Goal: Information Seeking & Learning: Learn about a topic

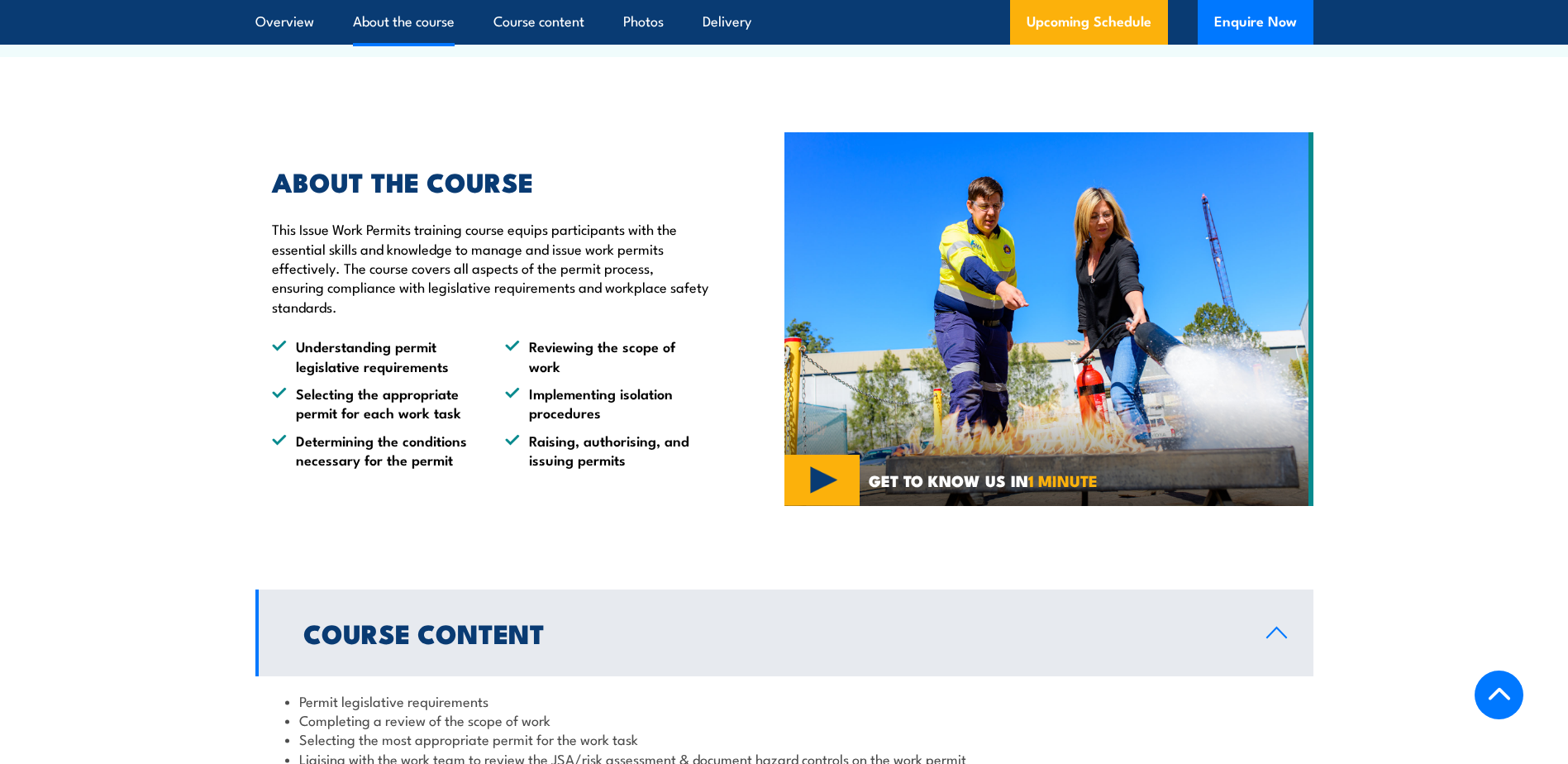
scroll to position [920, 0]
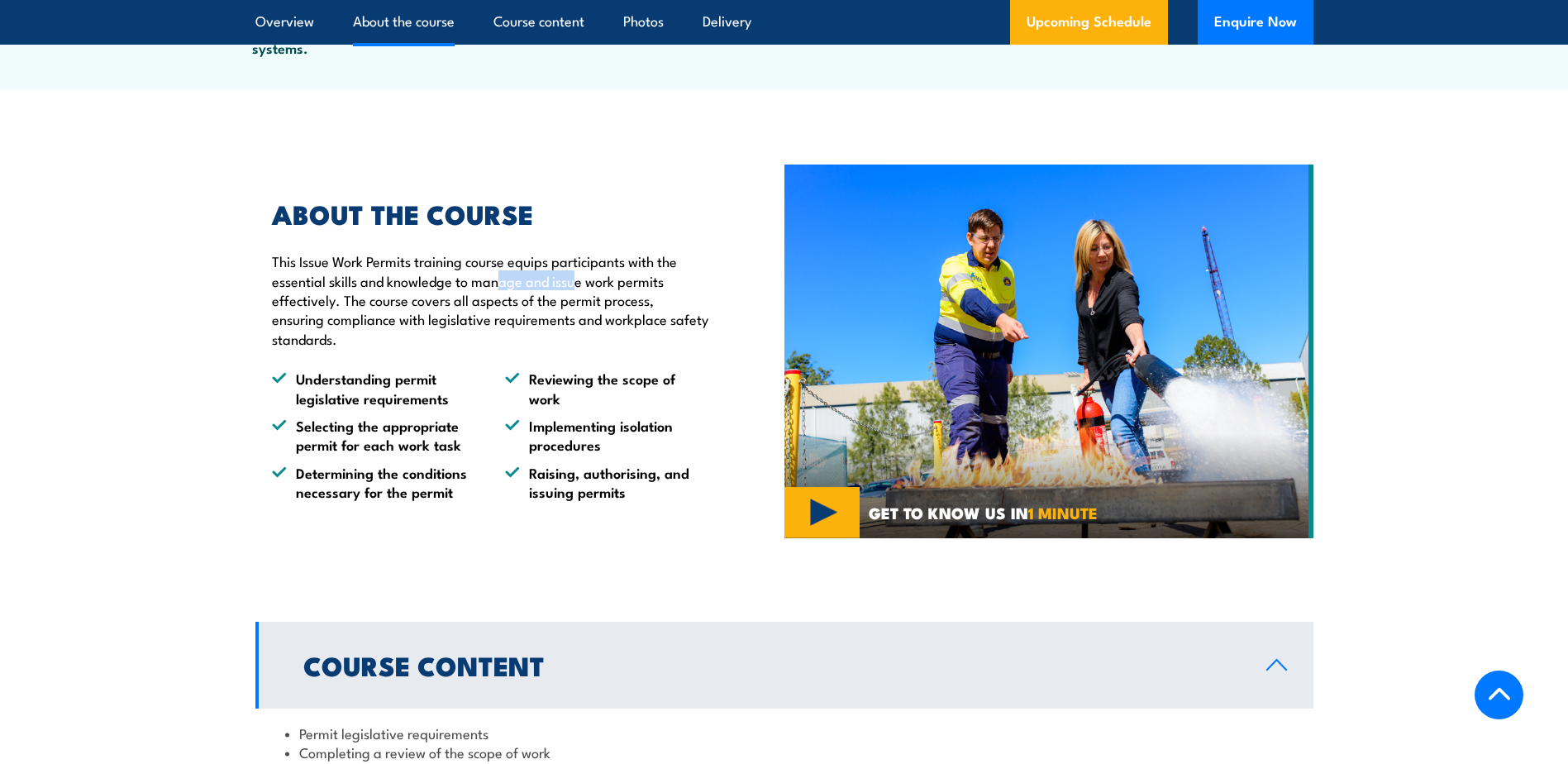
drag, startPoint x: 550, startPoint y: 280, endPoint x: 575, endPoint y: 285, distance: 25.5
click at [575, 284] on p "This Issue Work Permits training course equips participants with the essential …" at bounding box center [489, 299] width 436 height 96
click at [575, 285] on p "This Issue Work Permits training course equips participants with the essential …" at bounding box center [489, 299] width 436 height 96
drag, startPoint x: 440, startPoint y: 341, endPoint x: 470, endPoint y: 341, distance: 30.0
click at [470, 341] on p "This Issue Work Permits training course equips participants with the essential …" at bounding box center [489, 299] width 436 height 96
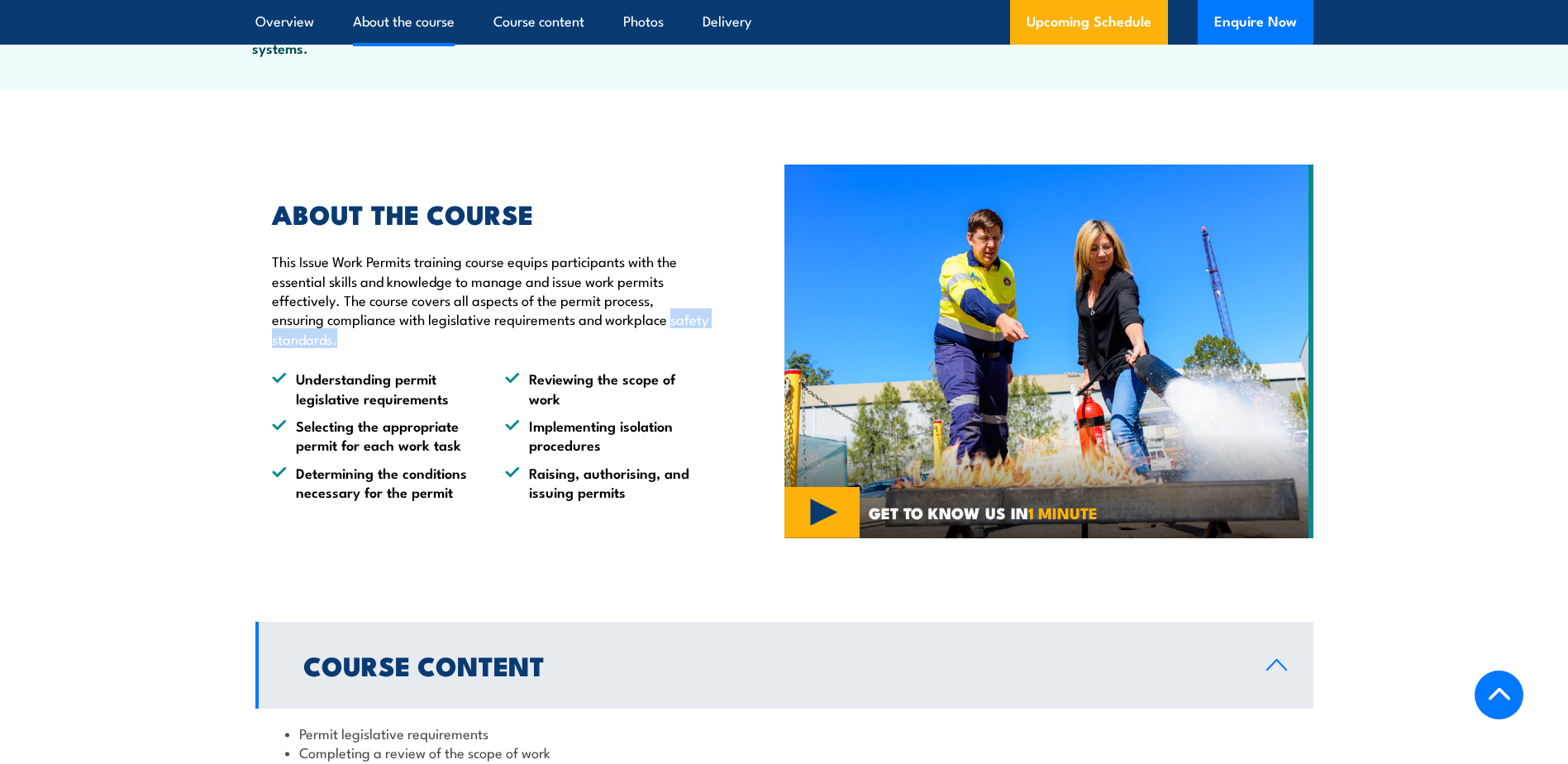
click at [470, 341] on p "This Issue Work Permits training course equips participants with the essential …" at bounding box center [489, 299] width 436 height 96
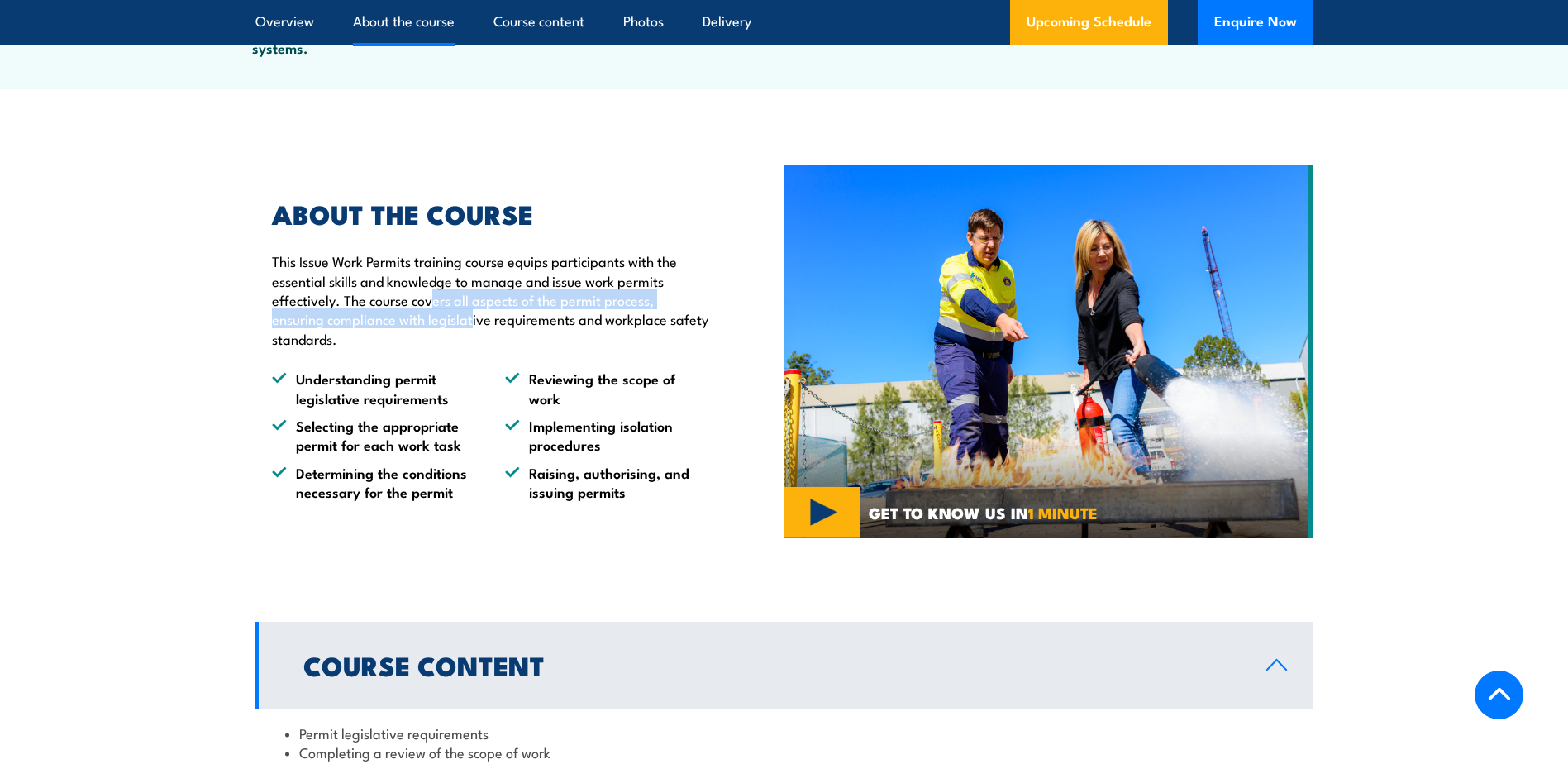
drag, startPoint x: 431, startPoint y: 308, endPoint x: 497, endPoint y: 314, distance: 66.3
click at [497, 314] on p "This Issue Work Permits training course equips participants with the essential …" at bounding box center [489, 299] width 436 height 96
click at [502, 314] on p "This Issue Work Permits training course equips participants with the essential …" at bounding box center [489, 299] width 436 height 96
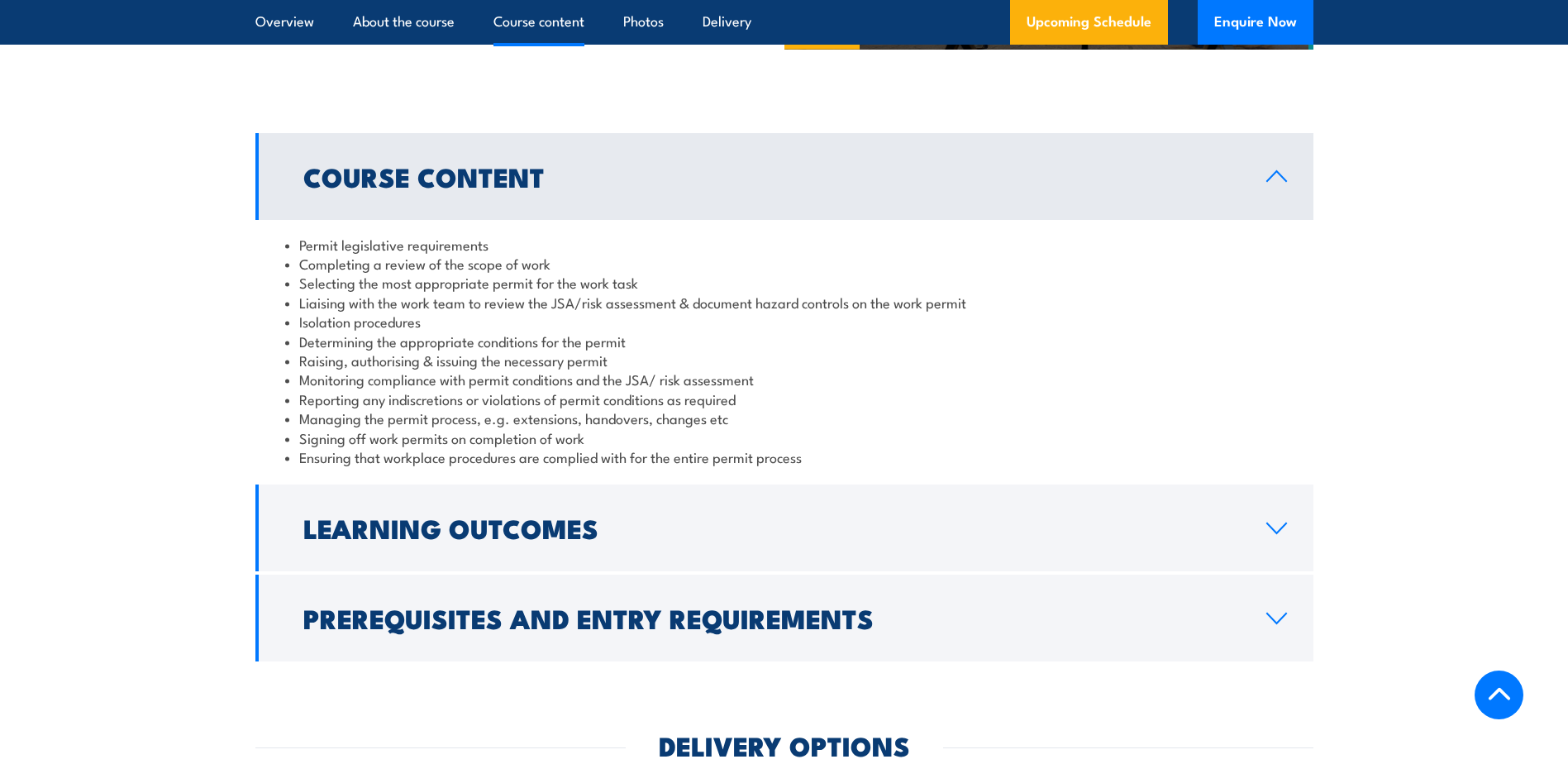
scroll to position [1406, 0]
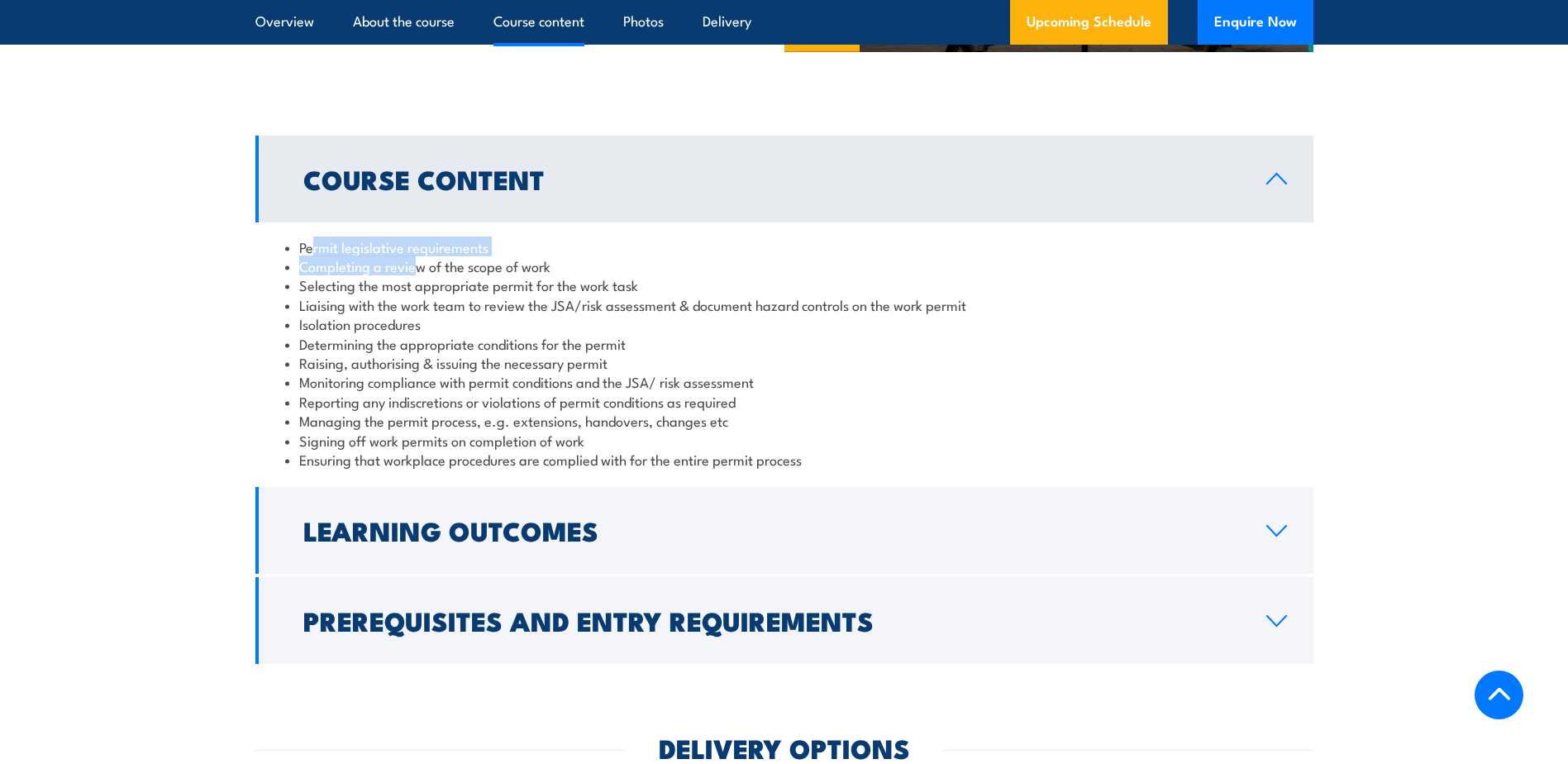
drag, startPoint x: 310, startPoint y: 244, endPoint x: 439, endPoint y: 256, distance: 129.6
click at [439, 256] on ul "Permit legislative requirements Completing a review of the scope of work Select…" at bounding box center [784, 353] width 998 height 233
drag, startPoint x: 439, startPoint y: 256, endPoint x: 429, endPoint y: 263, distance: 12.2
click at [439, 256] on li "Completing a review of the scope of work" at bounding box center [784, 265] width 998 height 19
drag, startPoint x: 323, startPoint y: 277, endPoint x: 533, endPoint y: 272, distance: 210.1
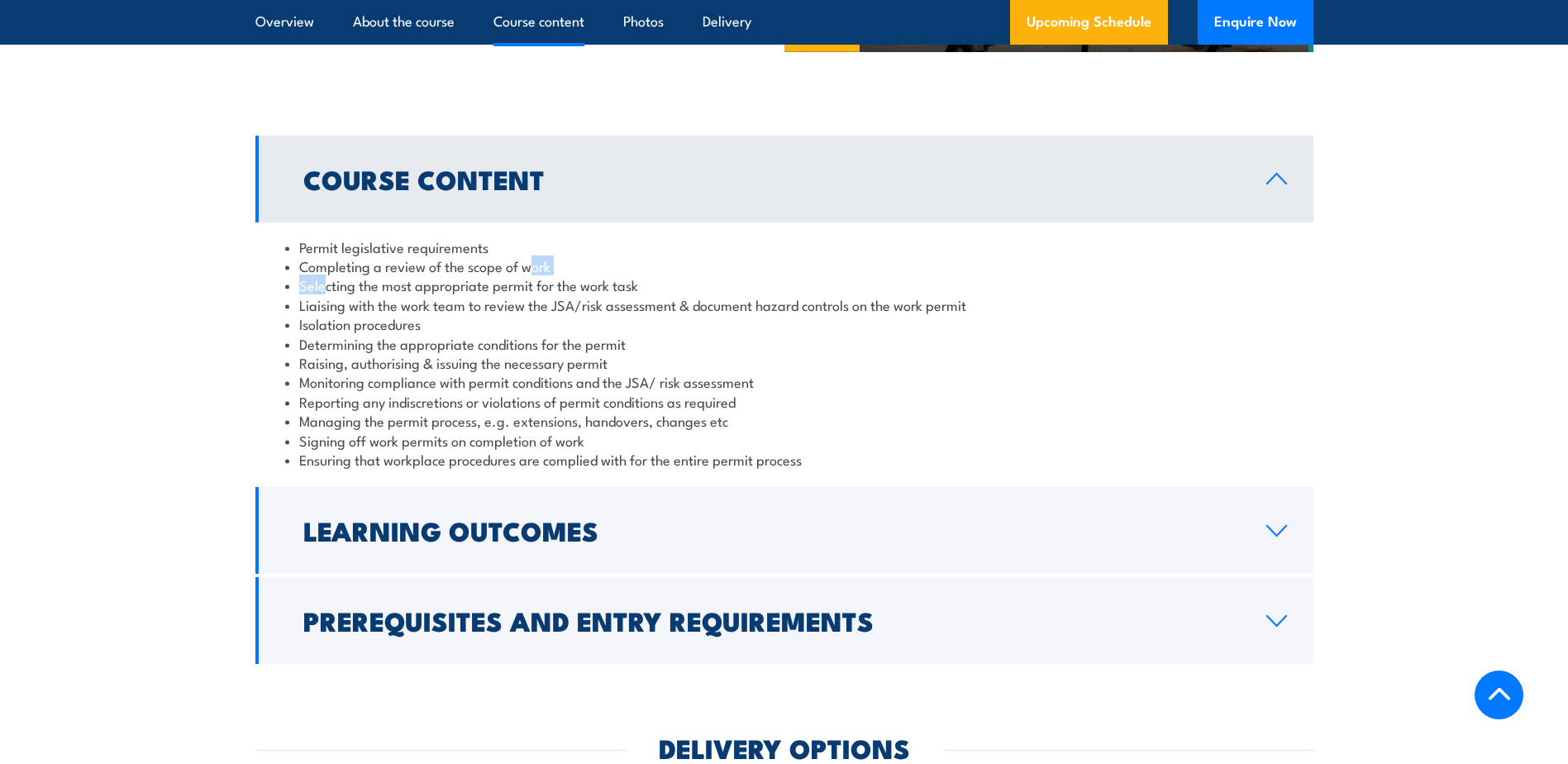
click at [533, 272] on ul "Permit legislative requirements Completing a review of the scope of work Select…" at bounding box center [784, 353] width 998 height 233
click at [533, 272] on li "Completing a review of the scope of work" at bounding box center [784, 265] width 998 height 19
drag, startPoint x: 488, startPoint y: 271, endPoint x: 565, endPoint y: 294, distance: 80.4
click at [565, 294] on ul "Permit legislative requirements Completing a review of the scope of work Select…" at bounding box center [784, 353] width 998 height 233
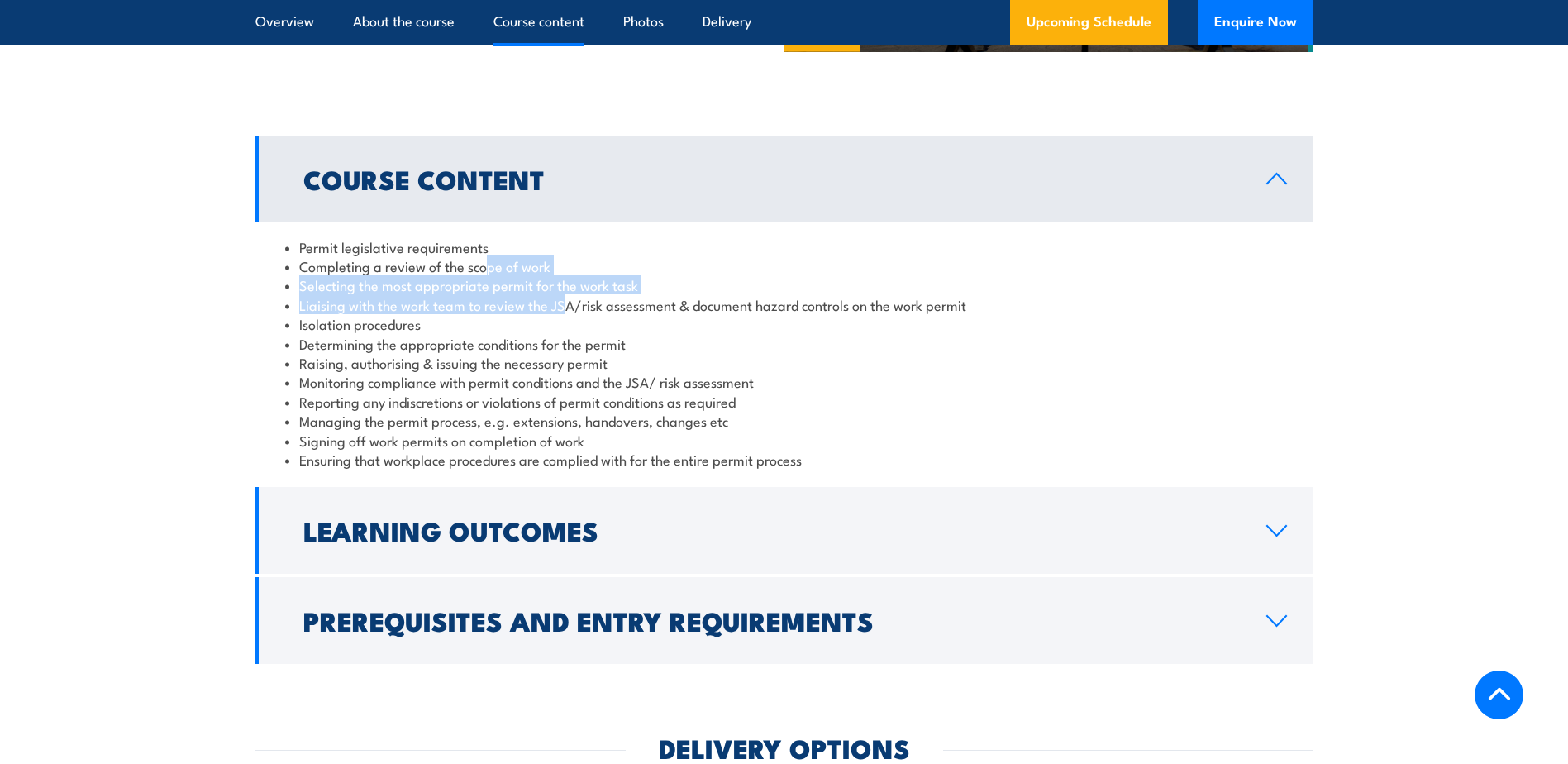
click at [565, 295] on li "Liaising with the work team to review the JSA/risk assessment & document hazard…" at bounding box center [784, 304] width 998 height 19
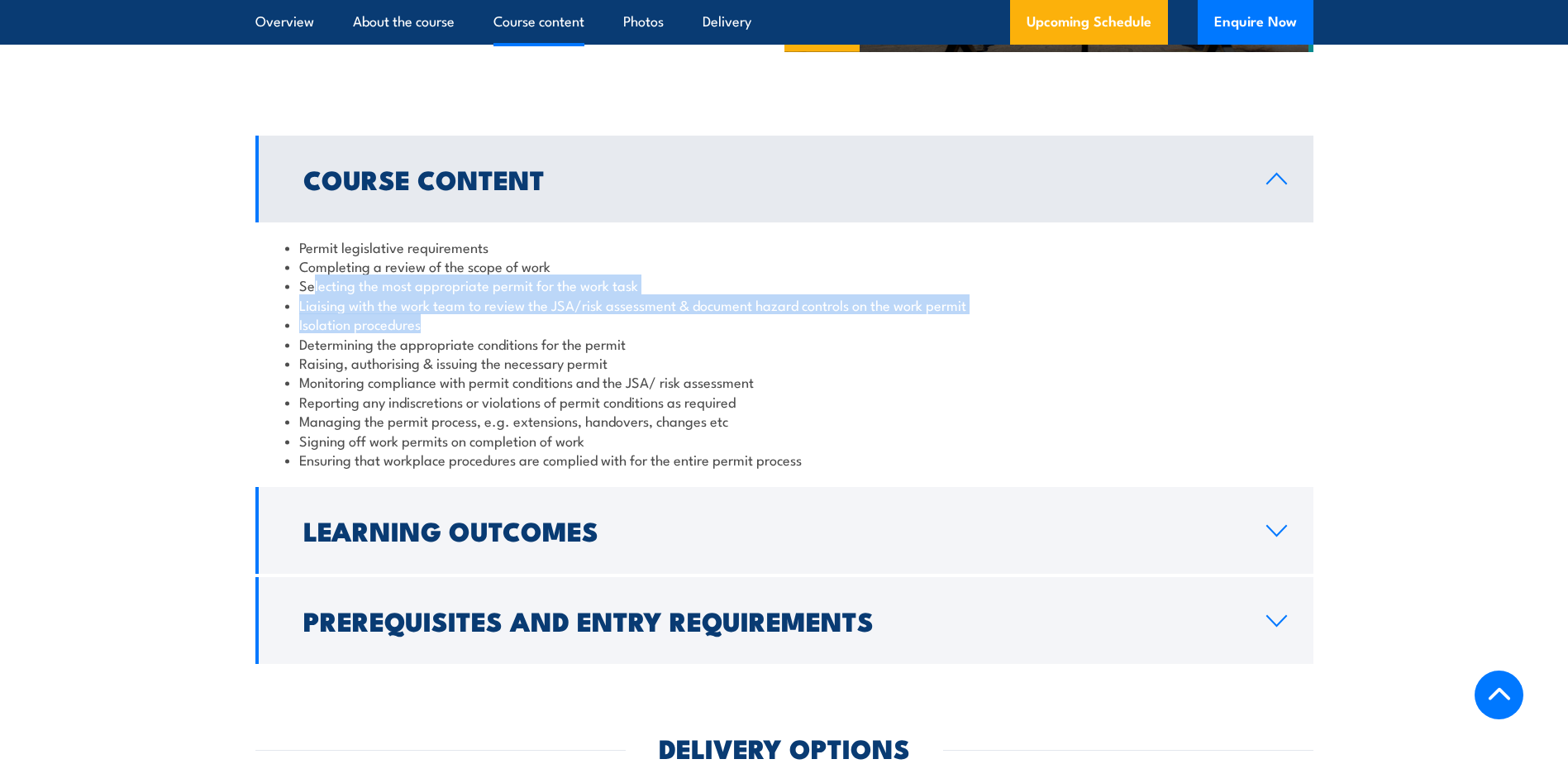
drag, startPoint x: 311, startPoint y: 292, endPoint x: 462, endPoint y: 325, distance: 154.6
click at [462, 325] on ul "Permit legislative requirements Completing a review of the scope of work Select…" at bounding box center [784, 353] width 998 height 233
click at [462, 325] on li "Isolation procedures" at bounding box center [784, 324] width 998 height 19
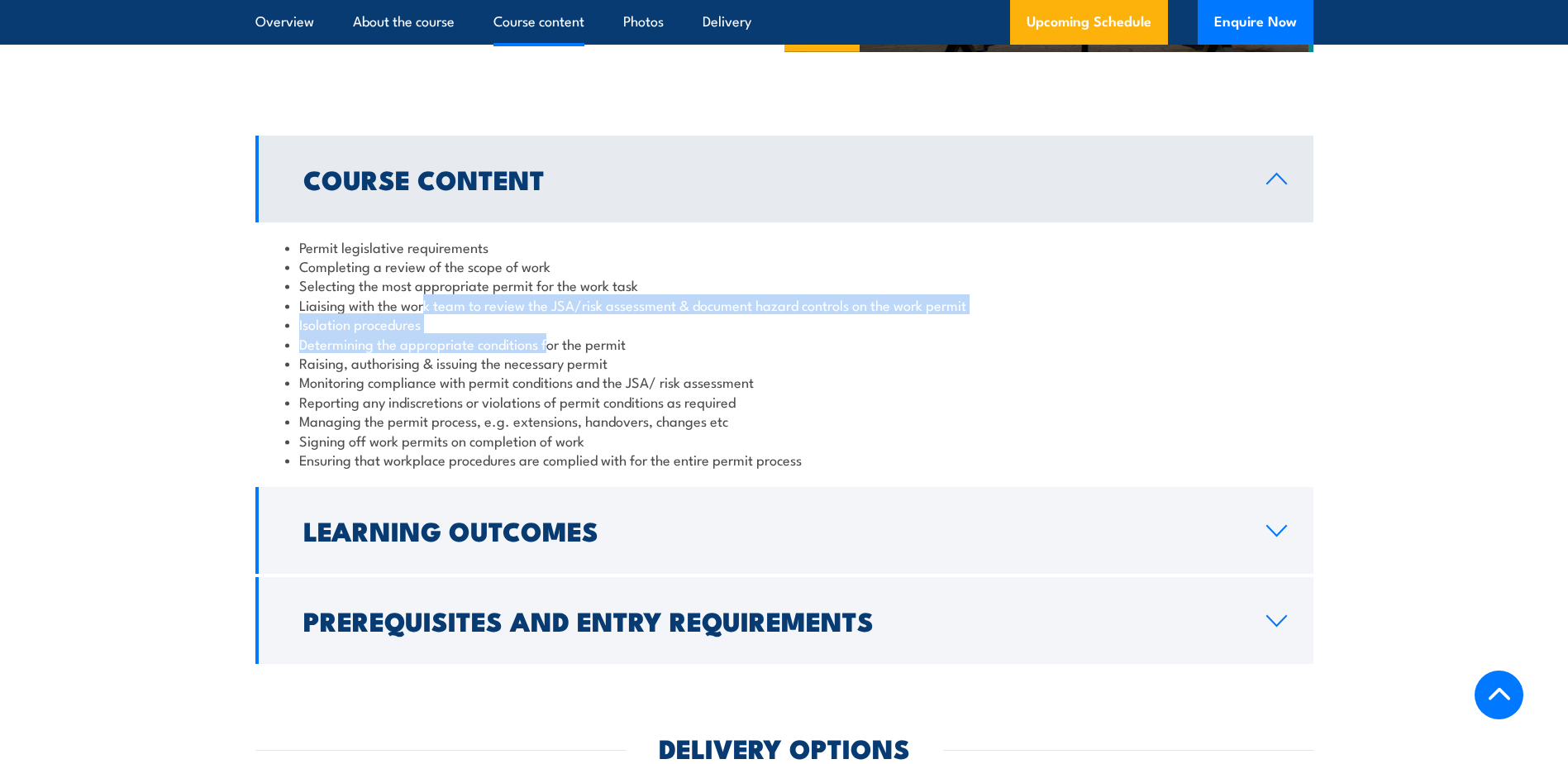
drag, startPoint x: 425, startPoint y: 298, endPoint x: 546, endPoint y: 345, distance: 129.8
click at [546, 345] on ul "Permit legislative requirements Completing a review of the scope of work Select…" at bounding box center [784, 353] width 998 height 233
click at [546, 345] on li "Determining the appropriate conditions for the permit" at bounding box center [784, 343] width 998 height 19
drag, startPoint x: 499, startPoint y: 310, endPoint x: 720, endPoint y: 315, distance: 221.1
click at [720, 315] on ul "Permit legislative requirements Completing a review of the scope of work Select…" at bounding box center [784, 353] width 998 height 233
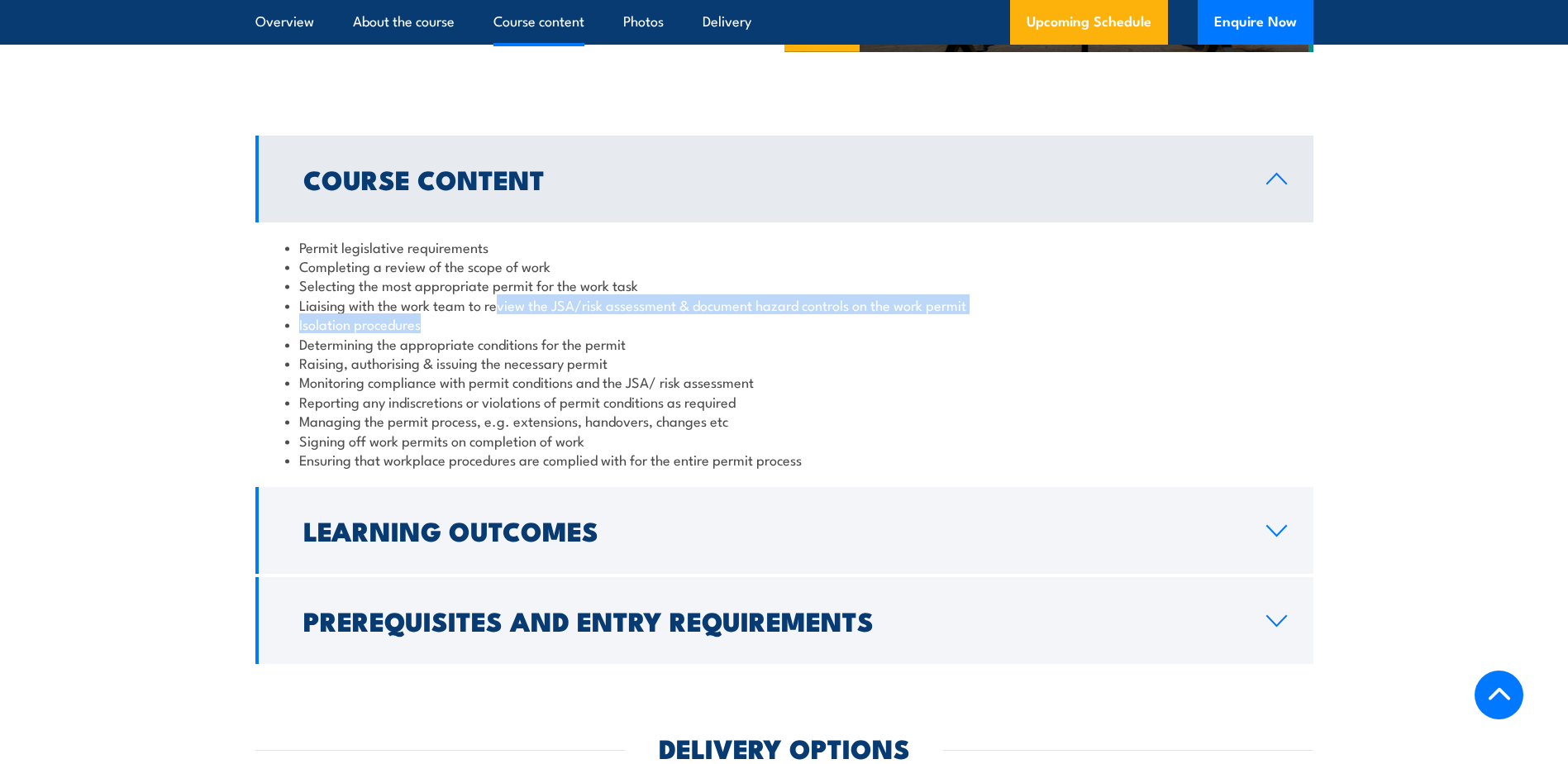
click at [720, 315] on li "Isolation procedures" at bounding box center [784, 324] width 998 height 19
drag, startPoint x: 342, startPoint y: 325, endPoint x: 436, endPoint y: 325, distance: 94.0
click at [436, 325] on li "Isolation procedures" at bounding box center [784, 324] width 998 height 19
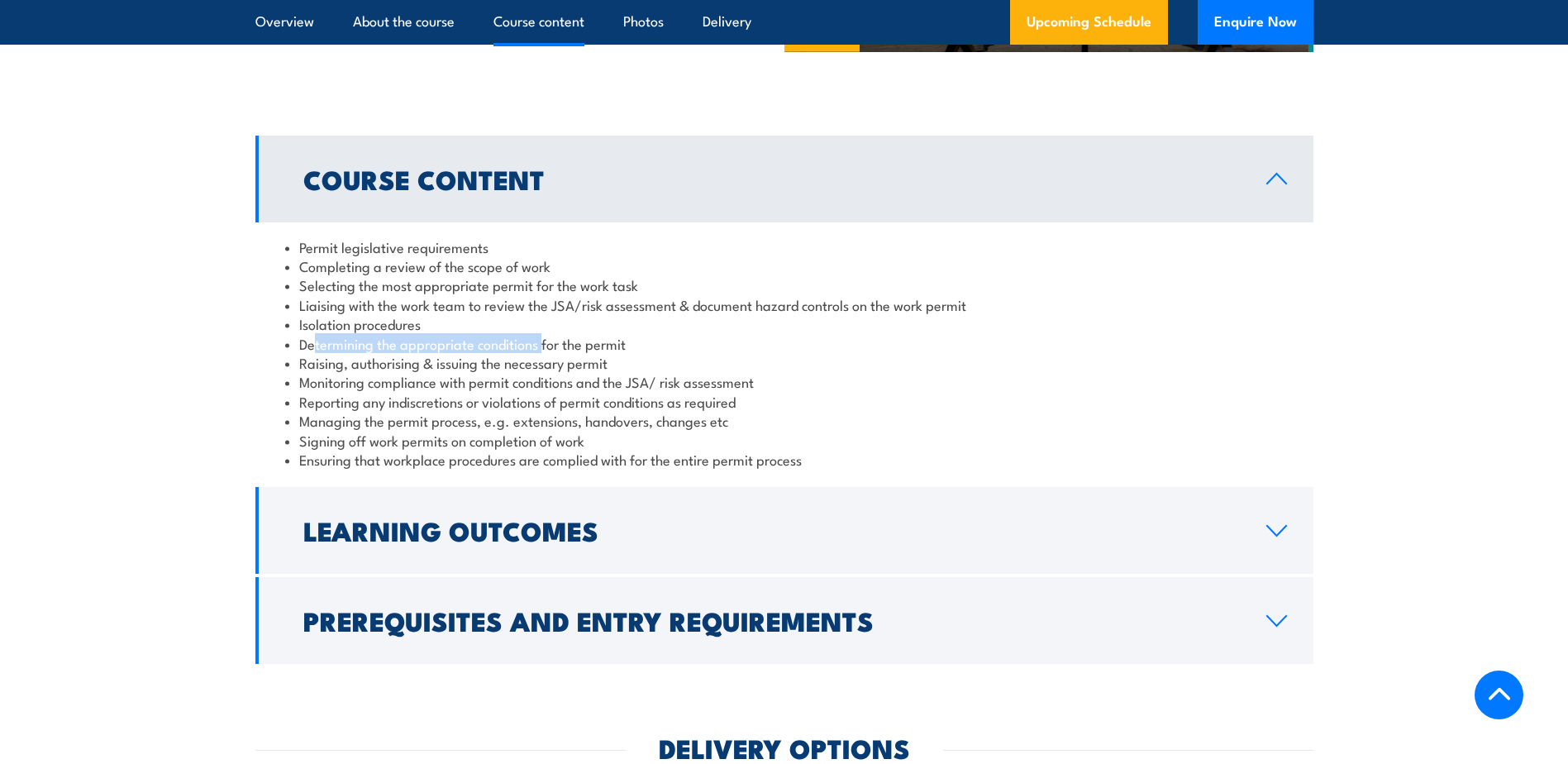
drag, startPoint x: 477, startPoint y: 340, endPoint x: 564, endPoint y: 348, distance: 87.4
click at [564, 348] on li "Determining the appropriate conditions for the permit" at bounding box center [784, 343] width 998 height 19
drag, startPoint x: 492, startPoint y: 404, endPoint x: 656, endPoint y: 398, distance: 164.1
click at [656, 398] on ul "Permit legislative requirements Completing a review of the scope of work Select…" at bounding box center [784, 353] width 998 height 233
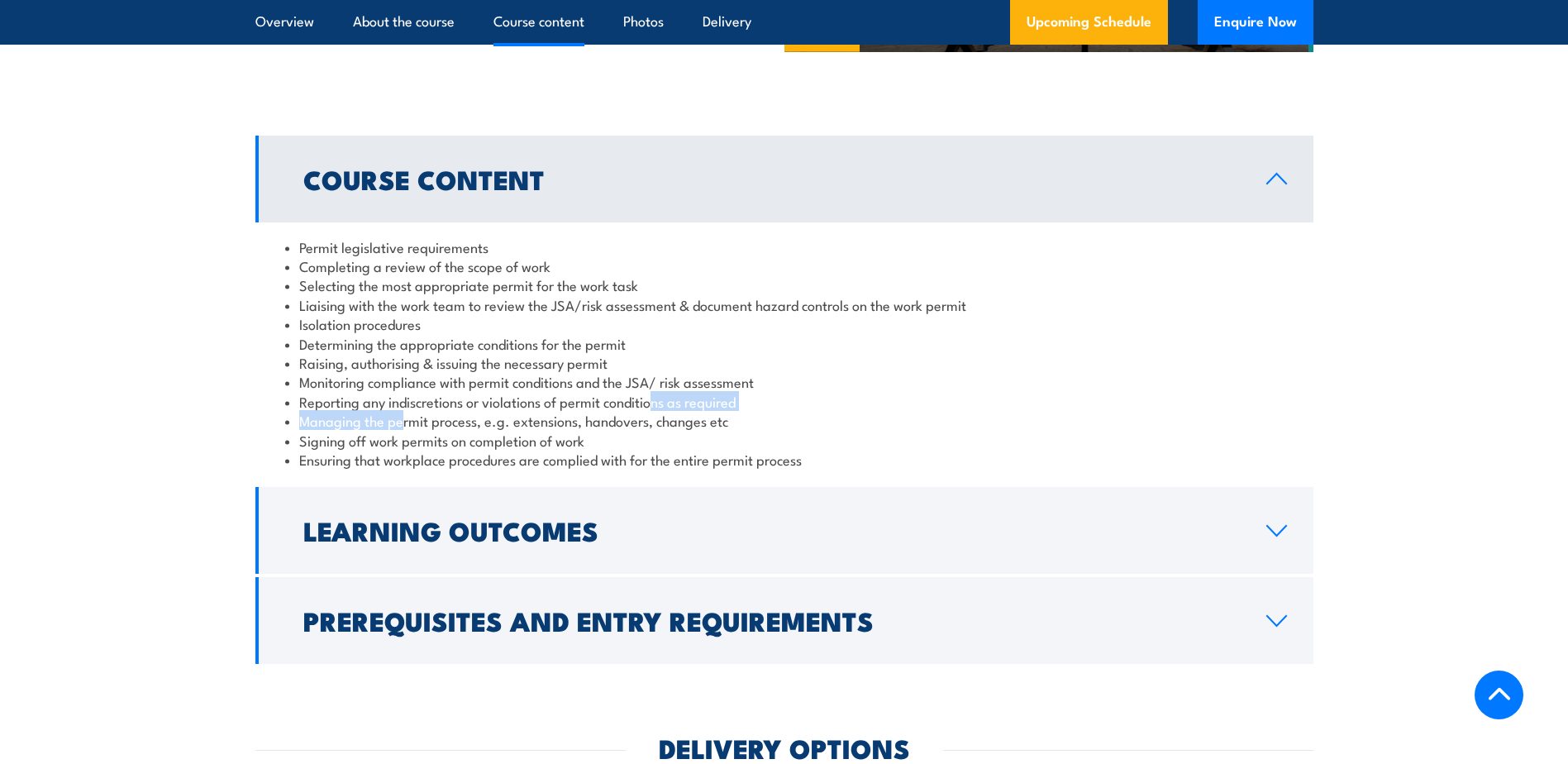
click at [656, 398] on li "Reporting any indiscretions or violations of permit conditions as required" at bounding box center [784, 401] width 998 height 19
drag, startPoint x: 382, startPoint y: 387, endPoint x: 597, endPoint y: 387, distance: 215.0
click at [597, 387] on li "Monitoring compliance with permit conditions and the JSA/ risk assessment" at bounding box center [784, 381] width 998 height 19
drag, startPoint x: 541, startPoint y: 392, endPoint x: 647, endPoint y: 399, distance: 106.2
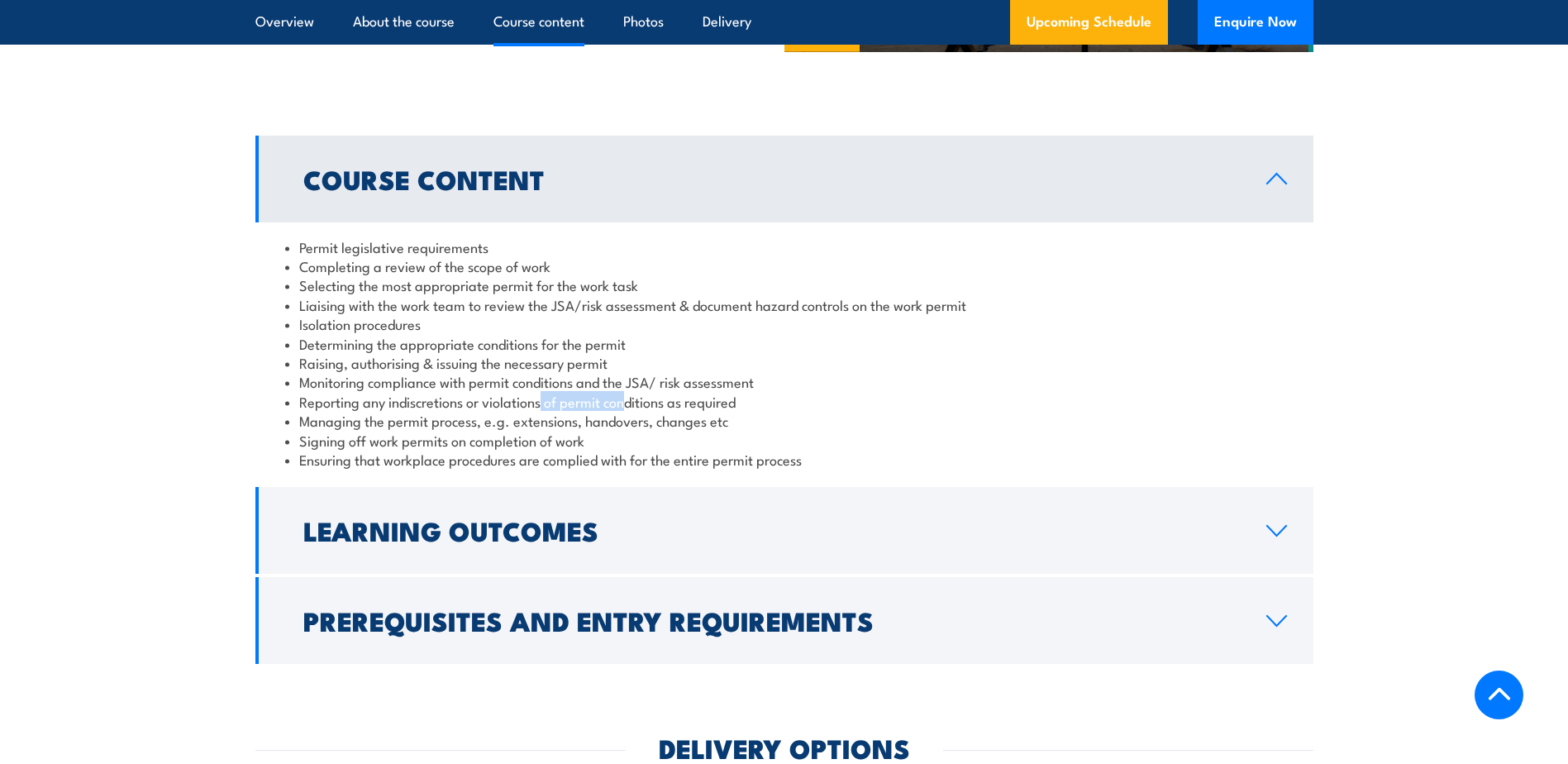
click at [647, 399] on li "Reporting any indiscretions or violations of permit conditions as required" at bounding box center [784, 401] width 998 height 19
click at [649, 399] on li "Reporting any indiscretions or violations of permit conditions as required" at bounding box center [784, 401] width 998 height 19
drag, startPoint x: 587, startPoint y: 394, endPoint x: 712, endPoint y: 388, distance: 125.1
click at [712, 388] on ul "Permit legislative requirements Completing a review of the scope of work Select…" at bounding box center [784, 353] width 998 height 233
click at [712, 388] on li "Monitoring compliance with permit conditions and the JSA/ risk assessment" at bounding box center [784, 381] width 998 height 19
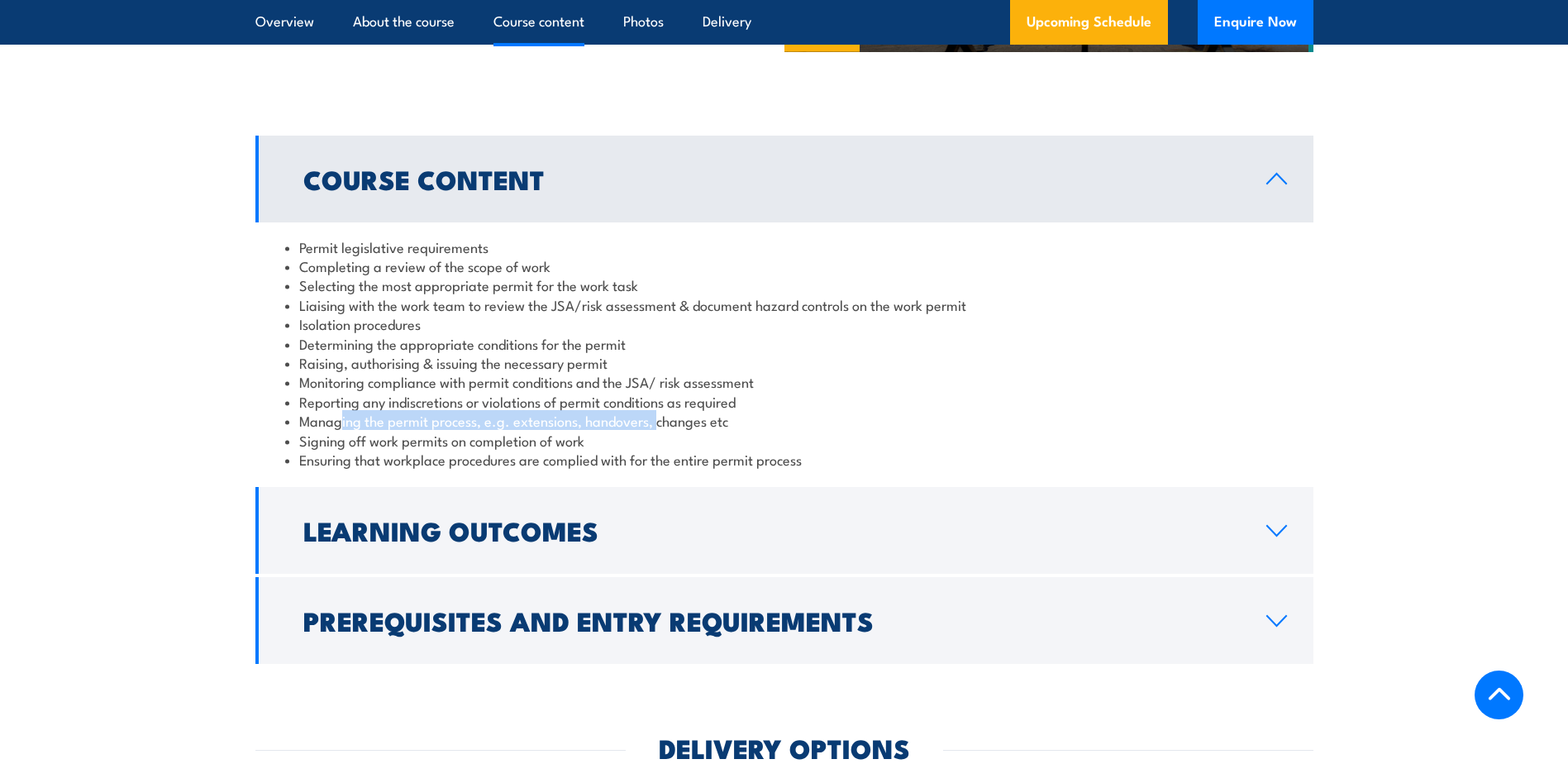
drag, startPoint x: 569, startPoint y: 428, endPoint x: 657, endPoint y: 427, distance: 88.0
click at [657, 427] on li "Managing the permit process, e.g. extensions, handovers, changes etc" at bounding box center [784, 420] width 998 height 19
click at [658, 427] on li "Managing the permit process, e.g. extensions, handovers, changes etc" at bounding box center [784, 420] width 998 height 19
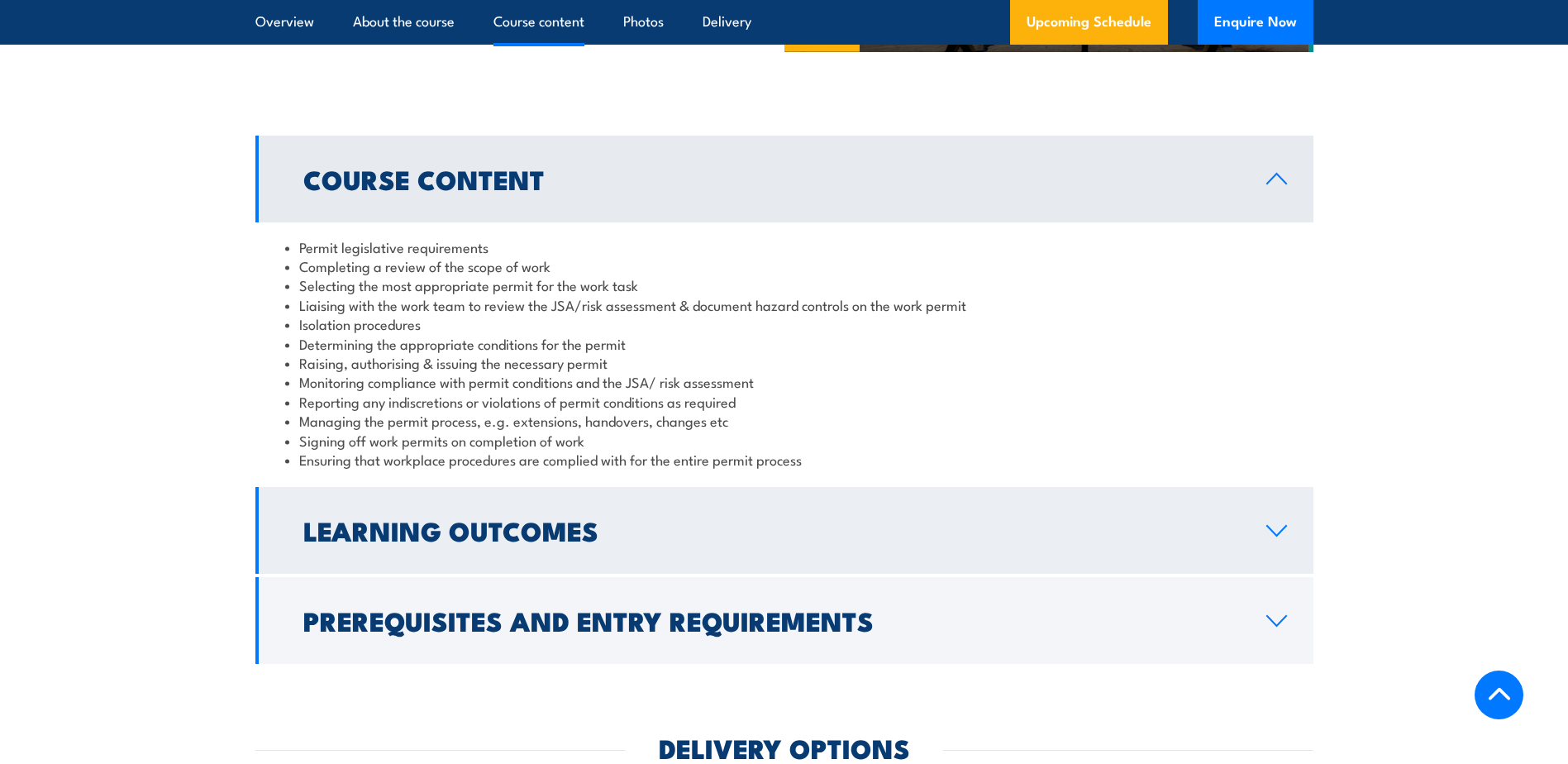
click at [489, 530] on h2 "Learning Outcomes" at bounding box center [771, 529] width 936 height 23
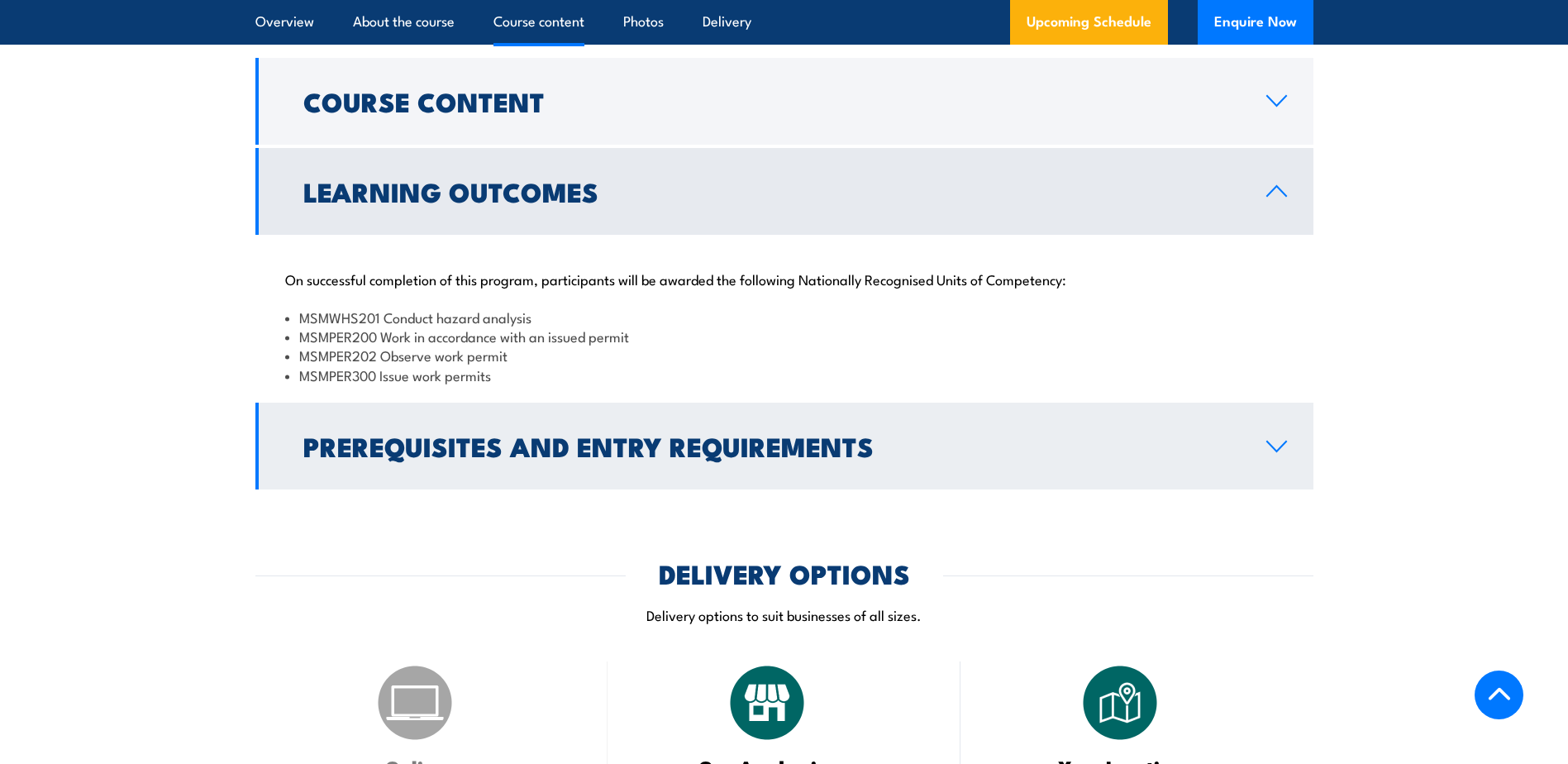
scroll to position [1571, 0]
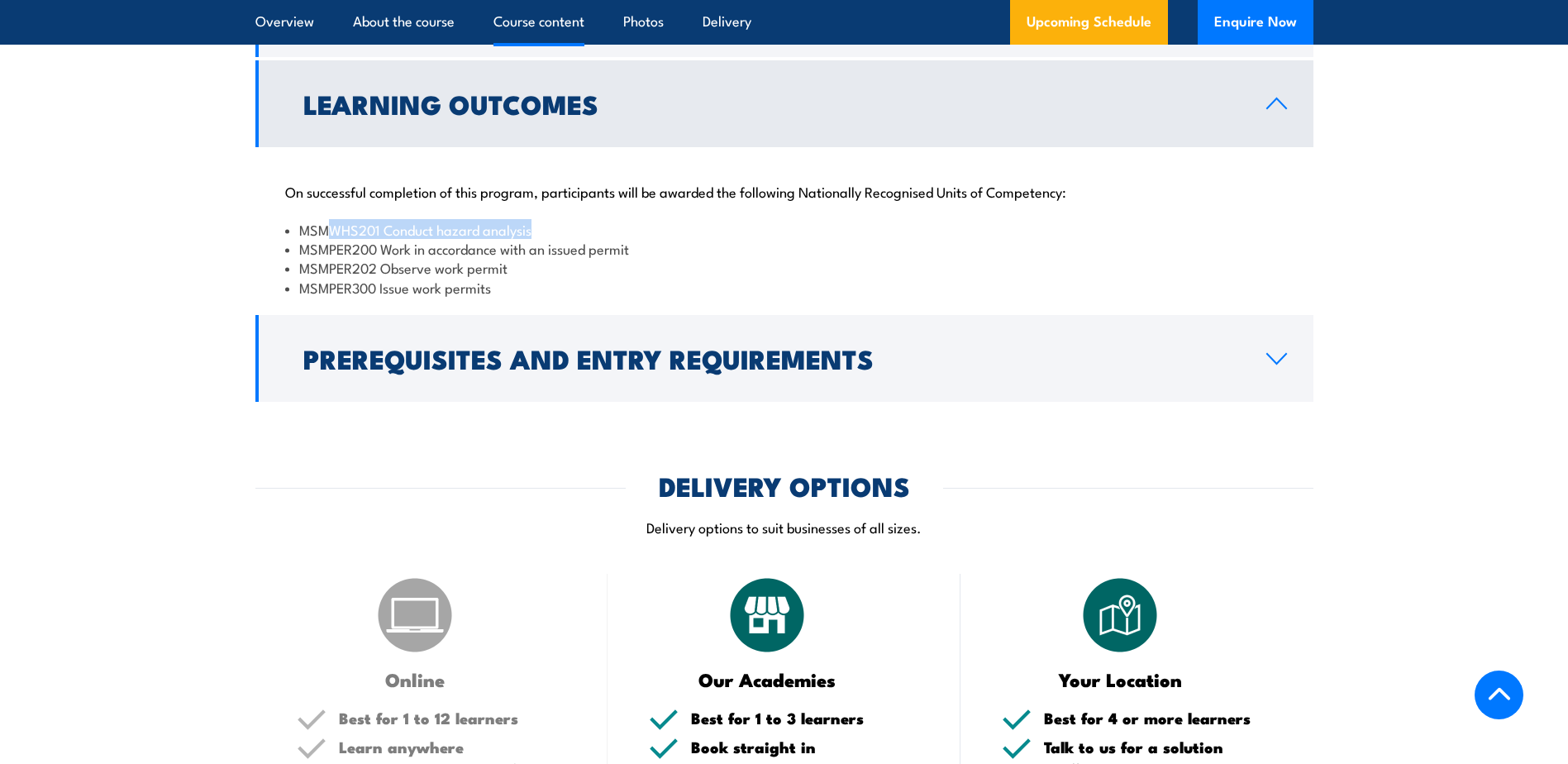
drag, startPoint x: 518, startPoint y: 223, endPoint x: 551, endPoint y: 221, distance: 33.1
click at [551, 221] on li "MSMWHS201 Conduct hazard analysis" at bounding box center [784, 229] width 998 height 19
drag, startPoint x: 491, startPoint y: 235, endPoint x: 526, endPoint y: 238, distance: 35.1
click at [526, 238] on ul "MSMWHS201 Conduct hazard analysis MSMPER200 Work in accordance with an issued p…" at bounding box center [784, 259] width 998 height 78
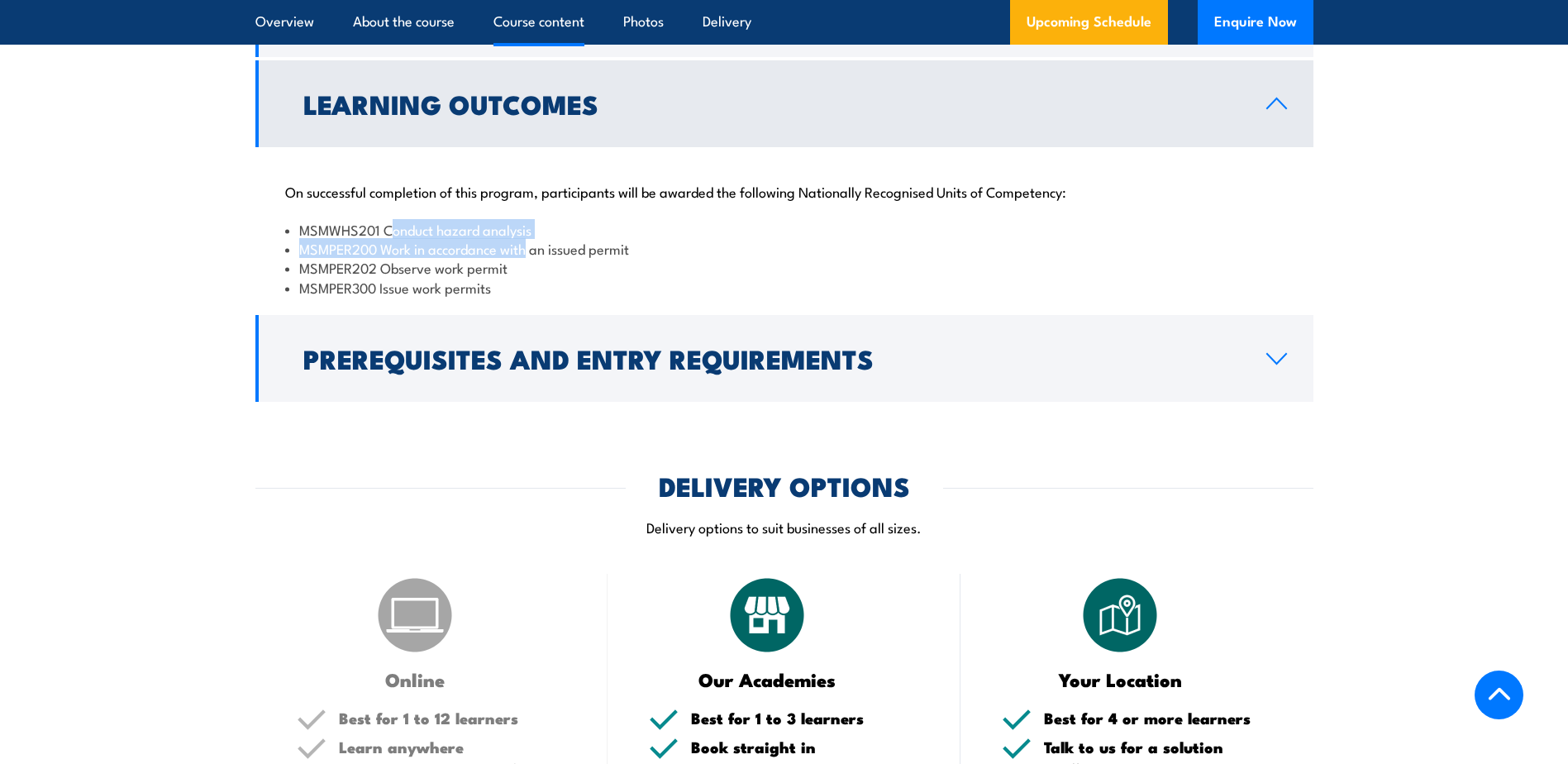
click at [526, 239] on li "MSMPER200 Work in accordance with an issued permit" at bounding box center [784, 248] width 998 height 19
drag, startPoint x: 356, startPoint y: 257, endPoint x: 606, endPoint y: 247, distance: 250.2
click at [606, 247] on ul "MSMWHS201 Conduct hazard analysis MSMPER200 Work in accordance with an issued p…" at bounding box center [784, 259] width 998 height 78
click at [607, 248] on li "MSMPER200 Work in accordance with an issued permit" at bounding box center [784, 248] width 998 height 19
drag, startPoint x: 459, startPoint y: 260, endPoint x: 575, endPoint y: 259, distance: 116.0
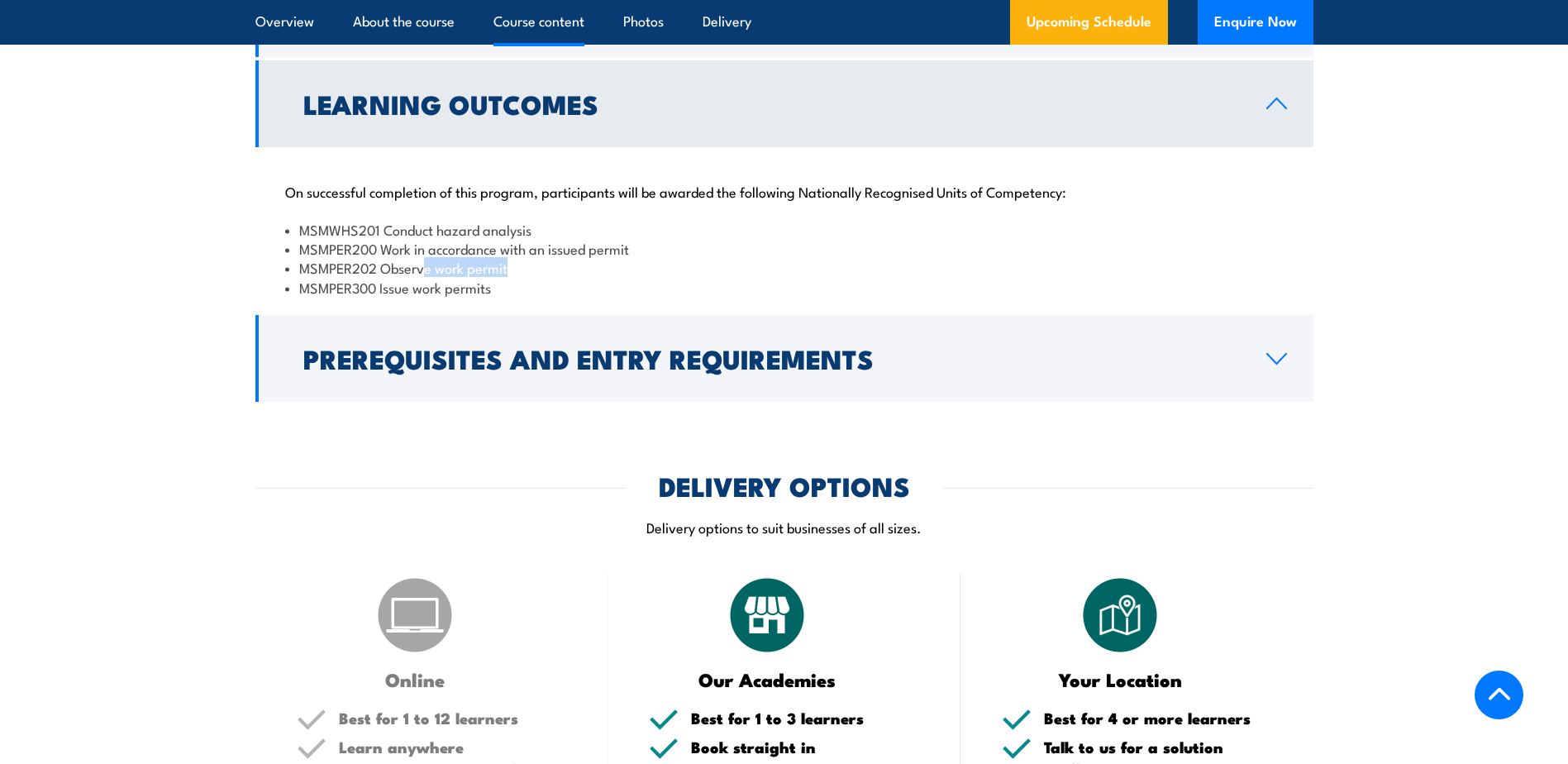
click at [574, 259] on li "MSMPER202 Observe work permit" at bounding box center [784, 267] width 998 height 19
click at [575, 259] on li "MSMPER202 Observe work permit" at bounding box center [784, 267] width 998 height 19
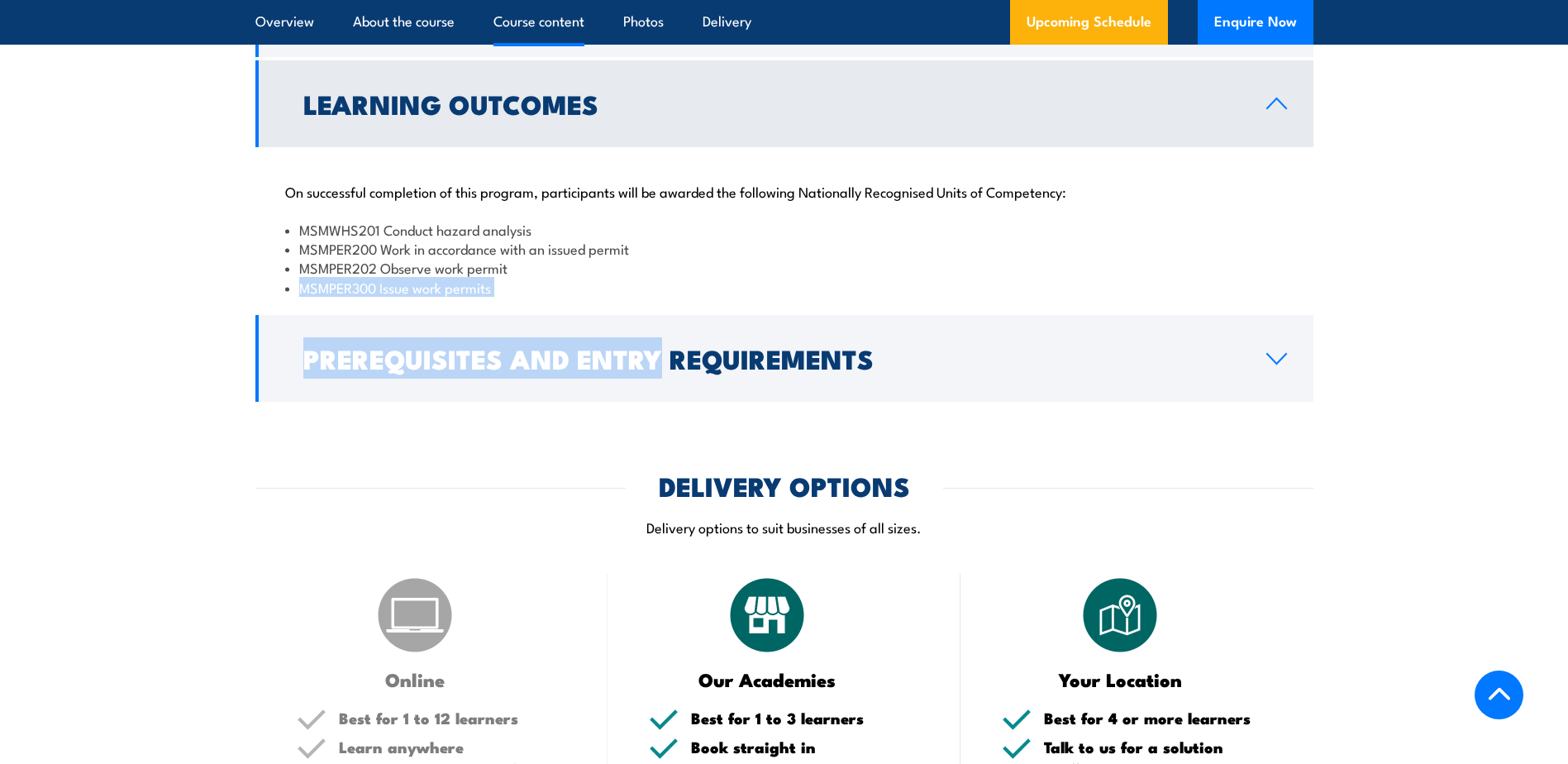
drag, startPoint x: 278, startPoint y: 288, endPoint x: 661, endPoint y: 314, distance: 383.9
click at [661, 314] on div "Course Content Permit legislative requirements Completing a review of the scope…" at bounding box center [784, 186] width 1057 height 432
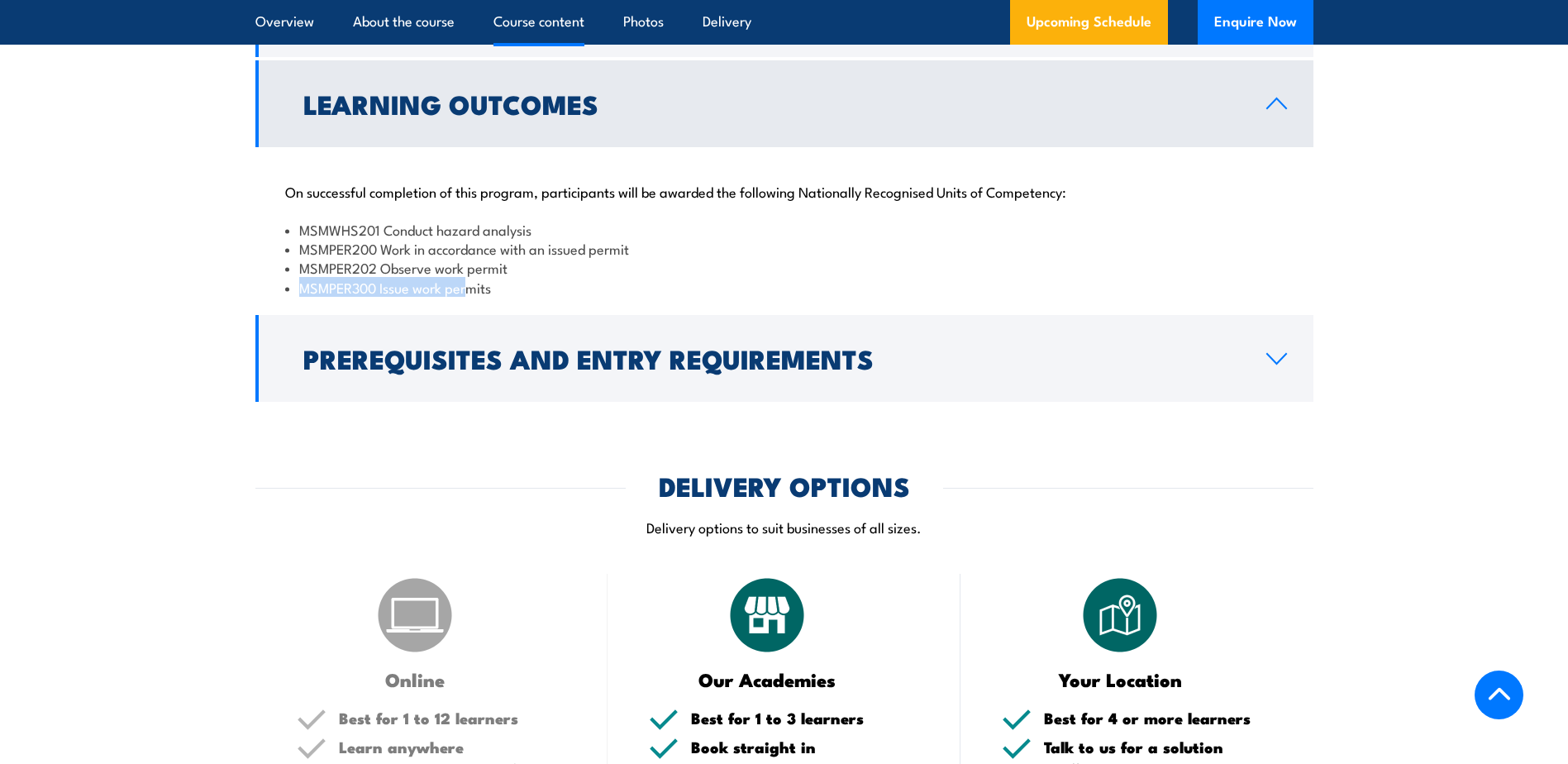
drag, startPoint x: 295, startPoint y: 308, endPoint x: 467, endPoint y: 296, distance: 172.4
click at [467, 296] on div "On successful completion of this program, participants will be awarded the foll…" at bounding box center [784, 230] width 1057 height 165
click at [467, 296] on li "MSMPER300 Issue work permits" at bounding box center [784, 287] width 998 height 19
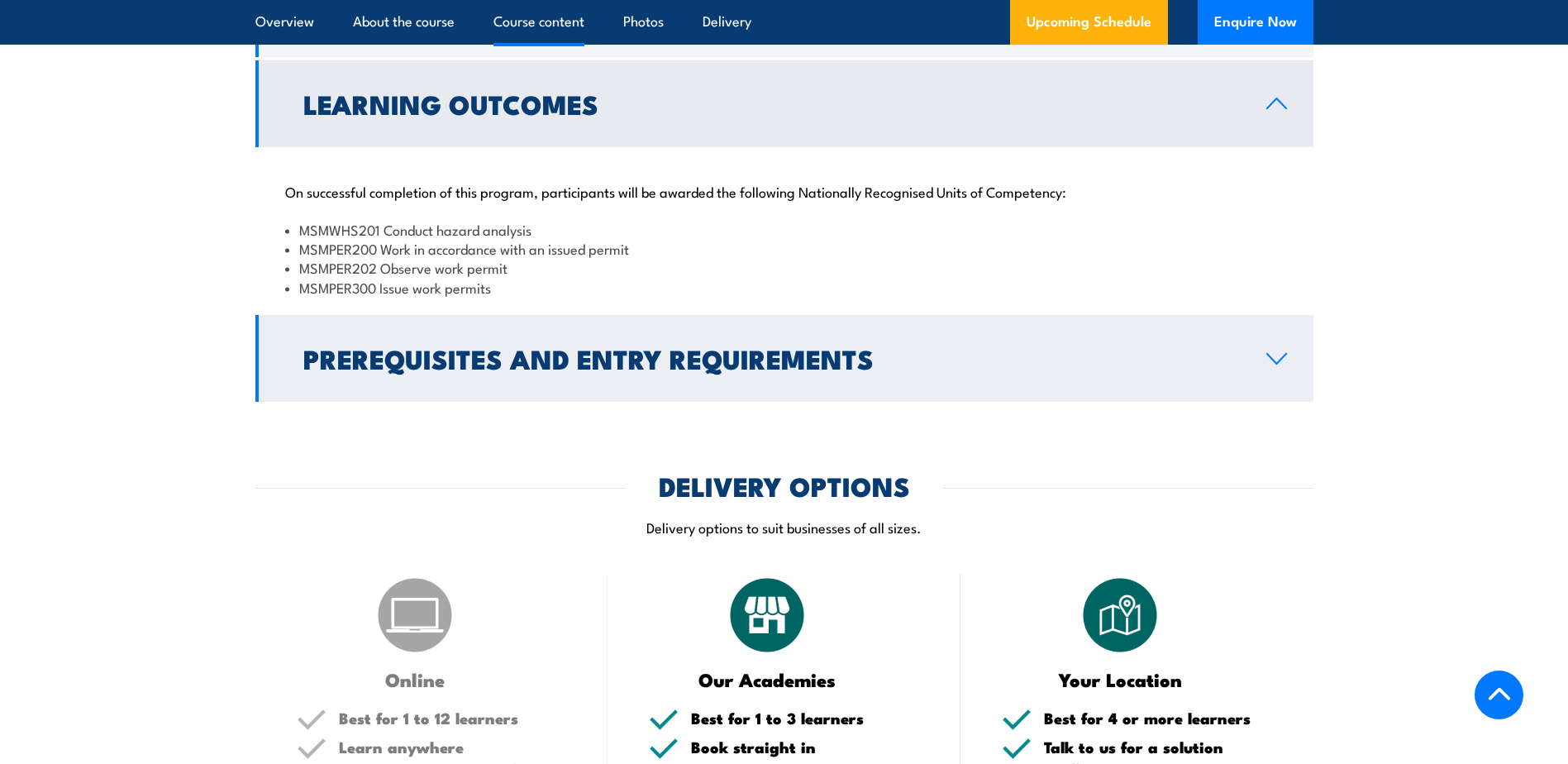
click at [676, 385] on link "Prerequisites and Entry Requirements" at bounding box center [784, 359] width 1057 height 87
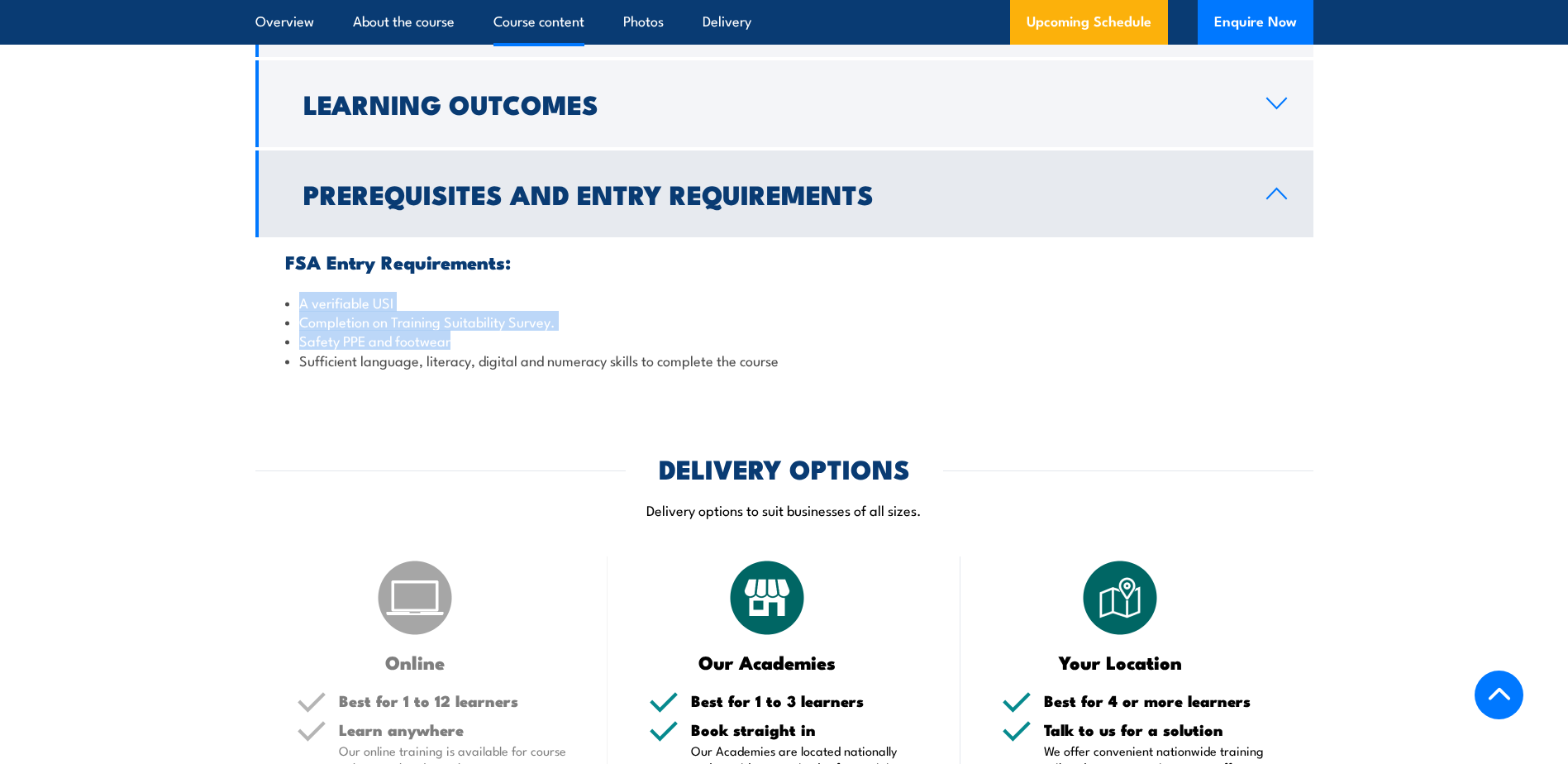
drag, startPoint x: 248, startPoint y: 302, endPoint x: 525, endPoint y: 333, distance: 278.7
click at [525, 333] on section "Course Content Permit legislative requirements Completing a review of the scope…" at bounding box center [784, 178] width 1568 height 415
click at [525, 333] on li "Safety PPE and footwear" at bounding box center [784, 340] width 998 height 19
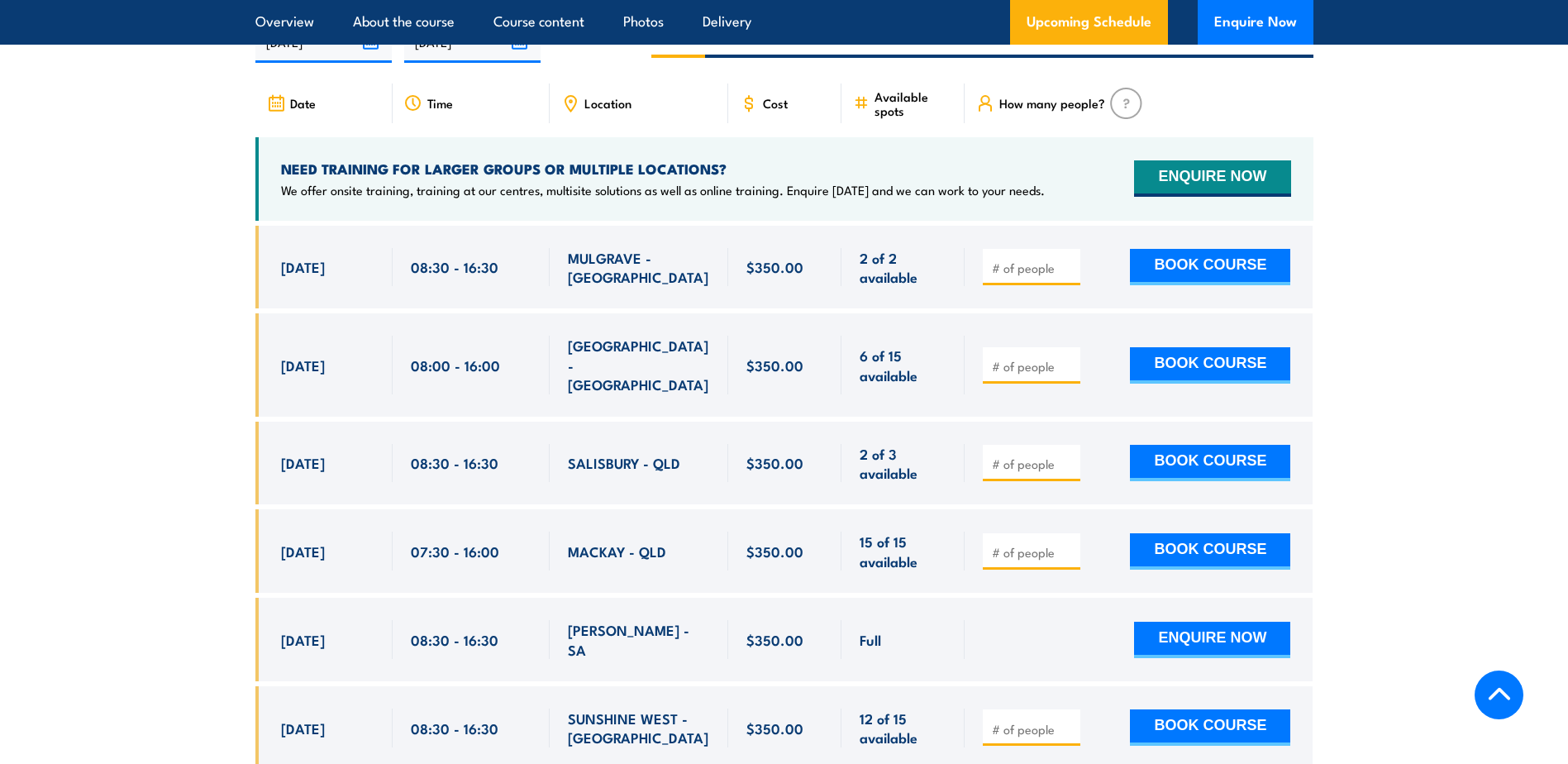
scroll to position [2616, 0]
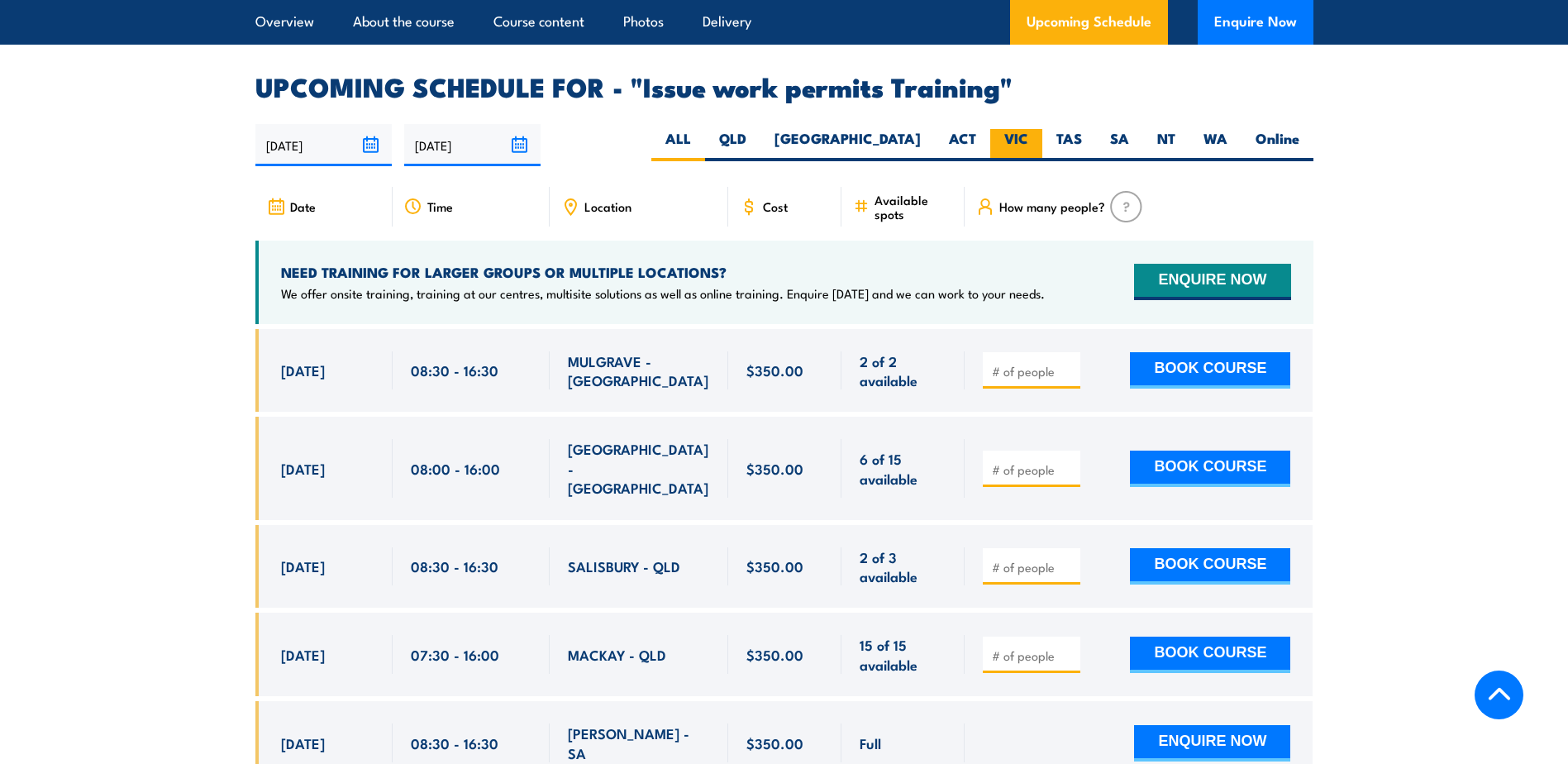
click at [1026, 129] on label "VIC" at bounding box center [1016, 145] width 52 height 32
click at [1028, 129] on input "VIC" at bounding box center [1033, 134] width 11 height 11
radio input "true"
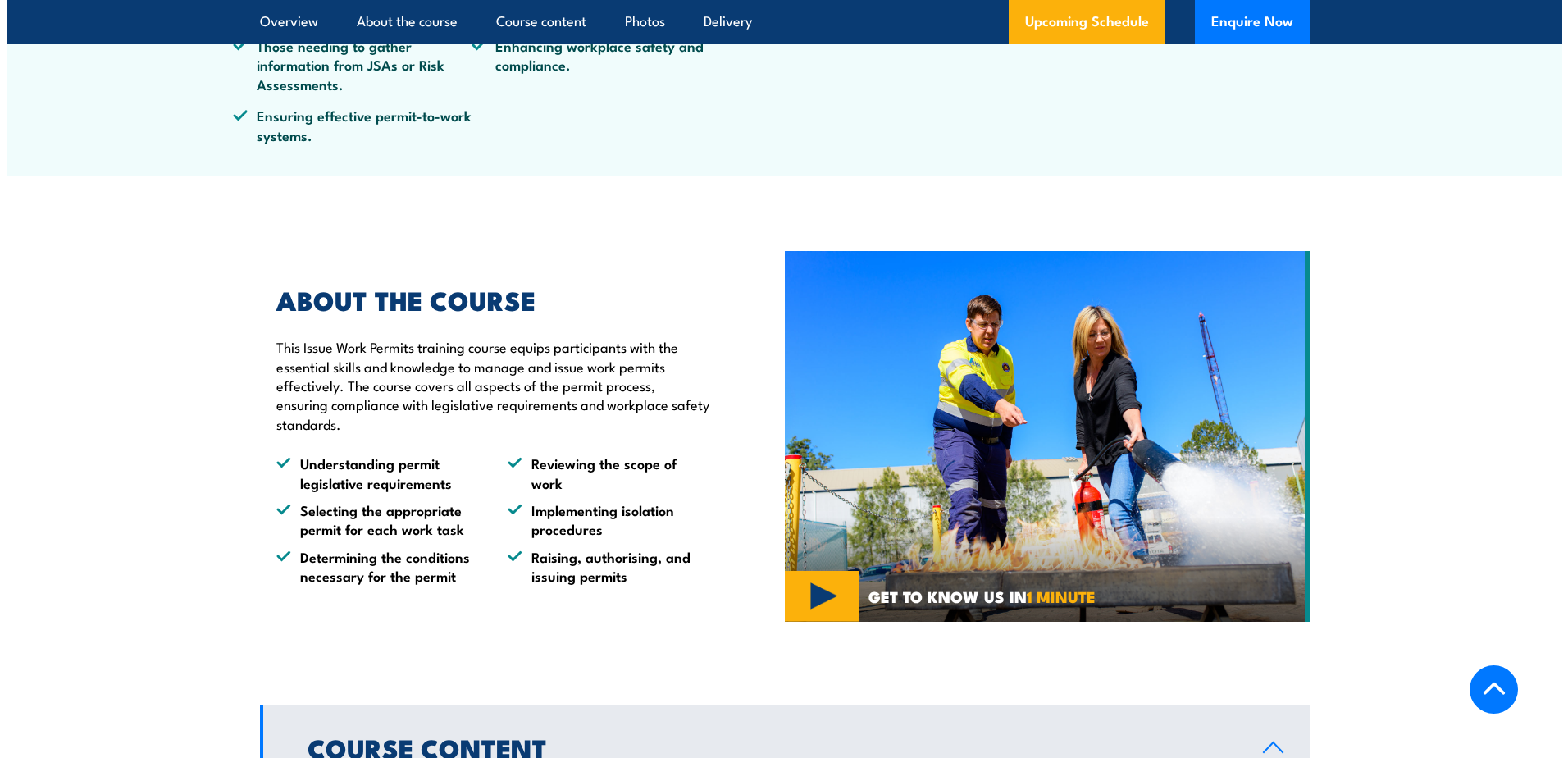
scroll to position [821, 0]
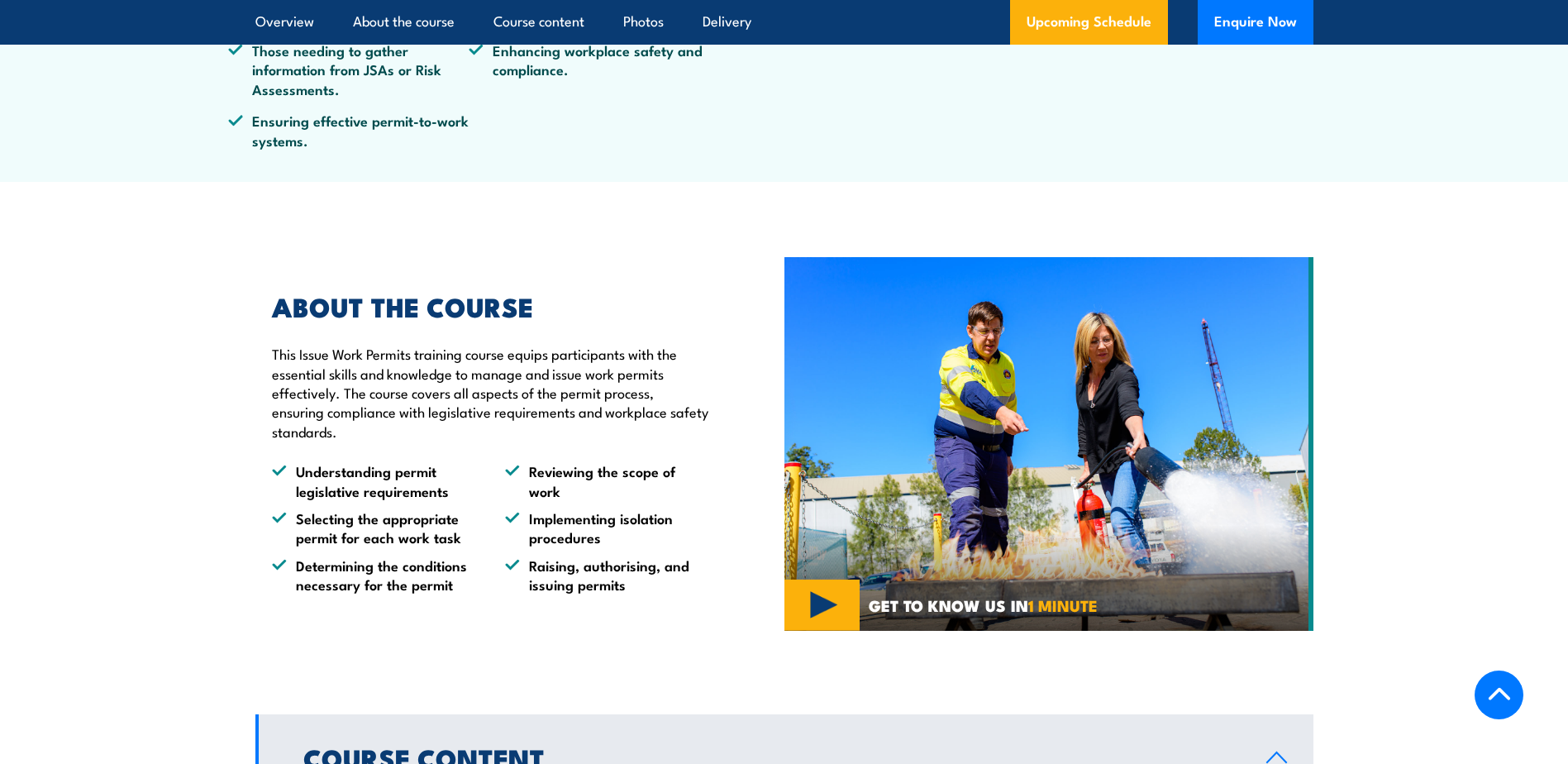
click at [813, 614] on img at bounding box center [1048, 443] width 529 height 374
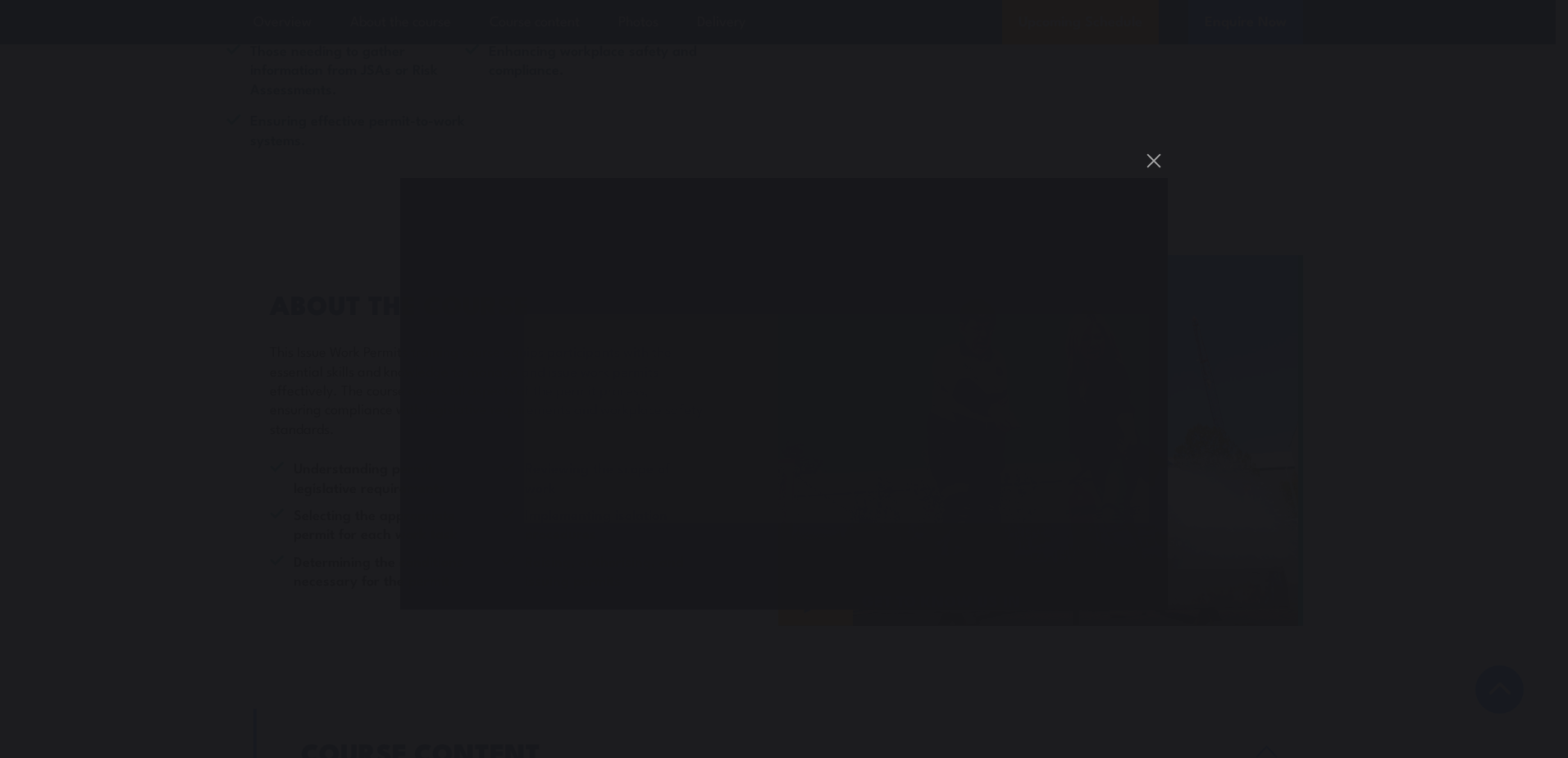
scroll to position [0, 0]
click at [1307, 144] on div "You can close this modal content with the ESC key" at bounding box center [784, 379] width 1568 height 758
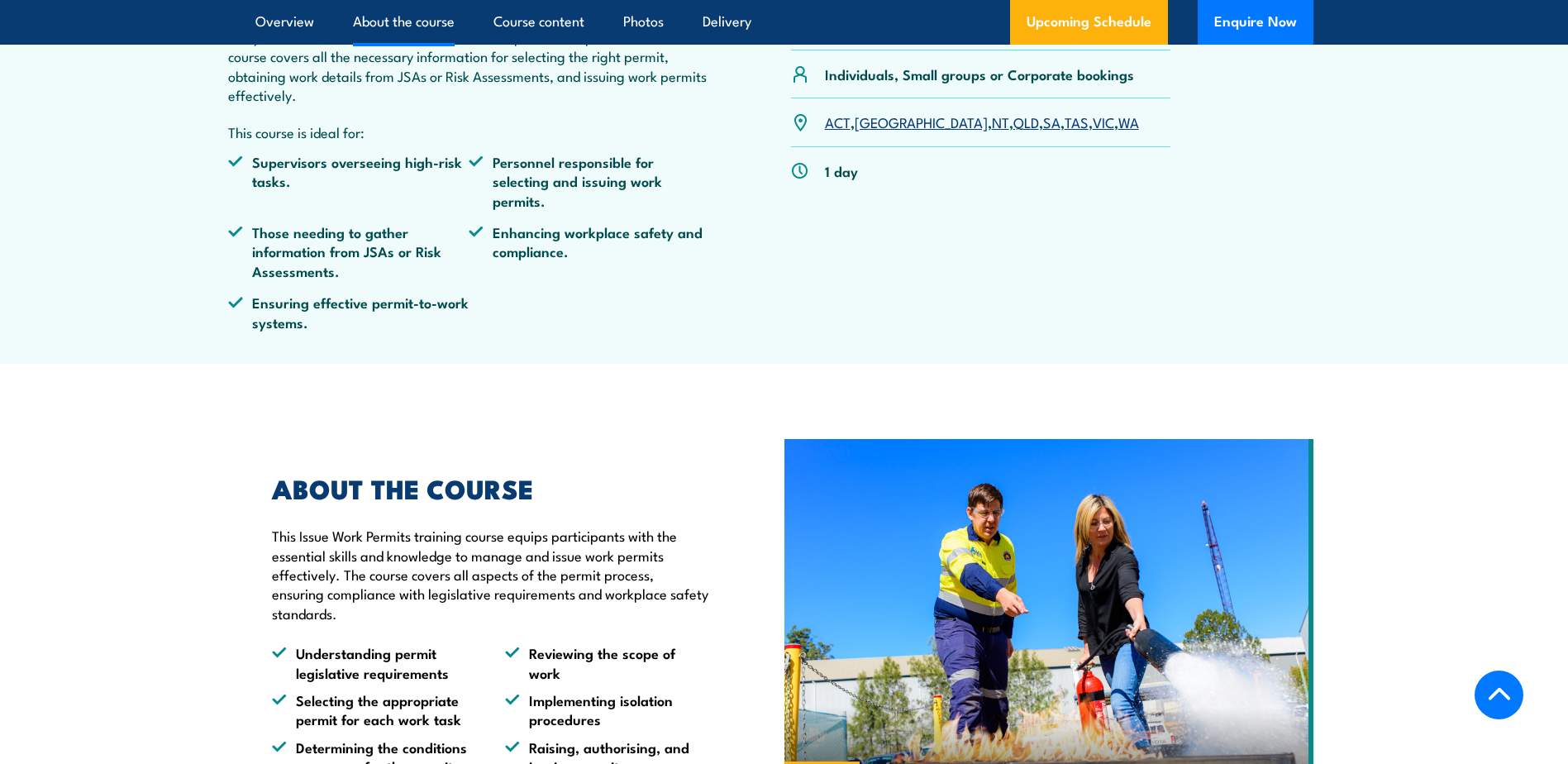
scroll to position [476, 0]
